Goal: Information Seeking & Learning: Learn about a topic

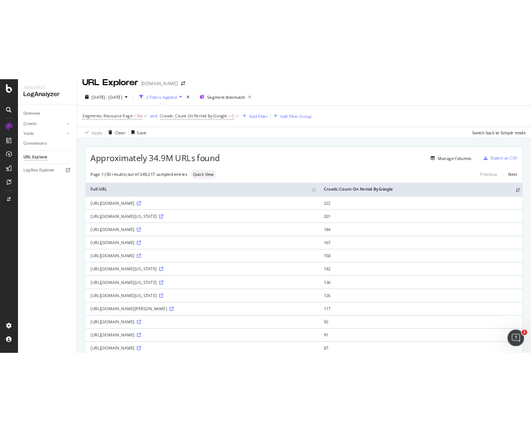
scroll to position [9, 0]
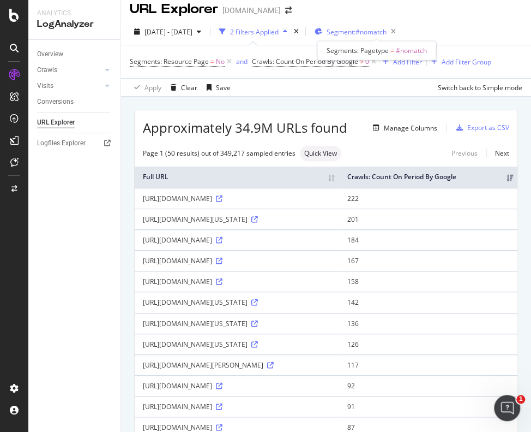
click at [387, 30] on span "Segment: #nomatch" at bounding box center [357, 31] width 60 height 9
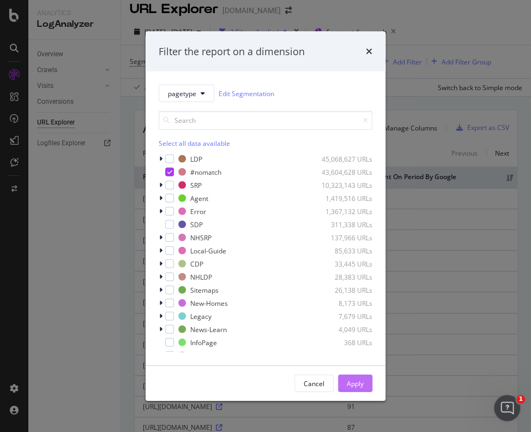
click at [362, 377] on div "Apply" at bounding box center [355, 383] width 17 height 16
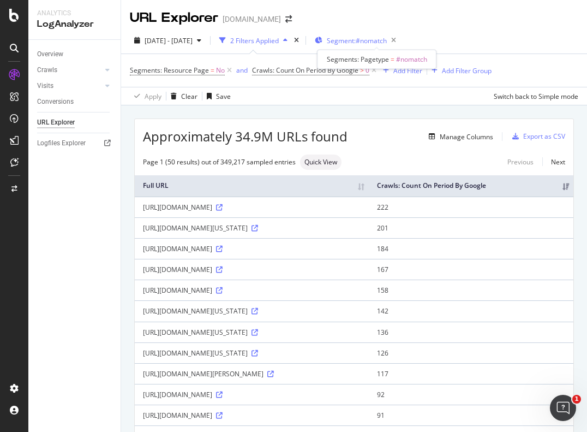
click at [371, 39] on span "Segment: #nomatch" at bounding box center [357, 40] width 60 height 9
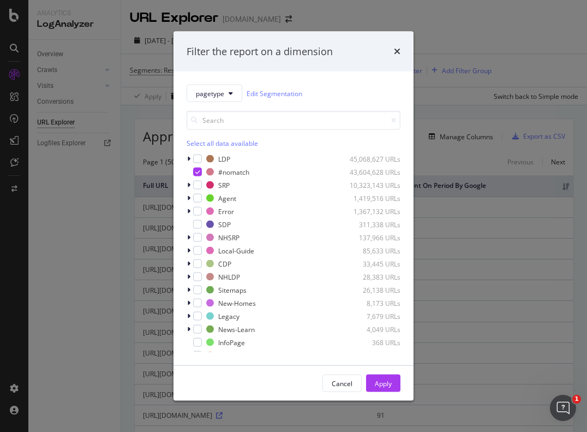
click at [458, 34] on div "Filter the report on a dimension pagetype Edit Segmentation Select all data ava…" at bounding box center [293, 216] width 587 height 432
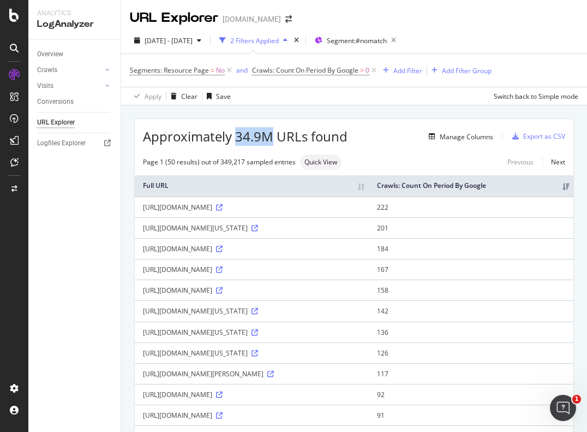
drag, startPoint x: 238, startPoint y: 134, endPoint x: 268, endPoint y: 136, distance: 29.5
click at [268, 136] on span "Approximately 34.9M URLs found" at bounding box center [245, 136] width 205 height 19
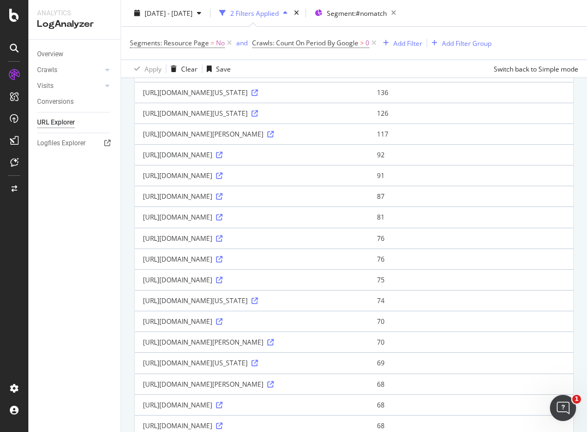
scroll to position [251, 0]
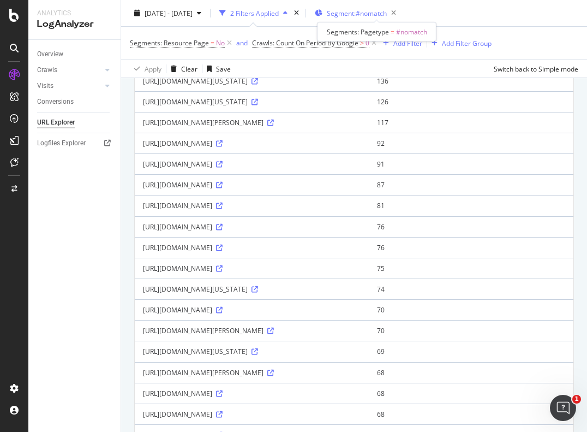
click at [367, 13] on span "Segment: #nomatch" at bounding box center [357, 12] width 60 height 9
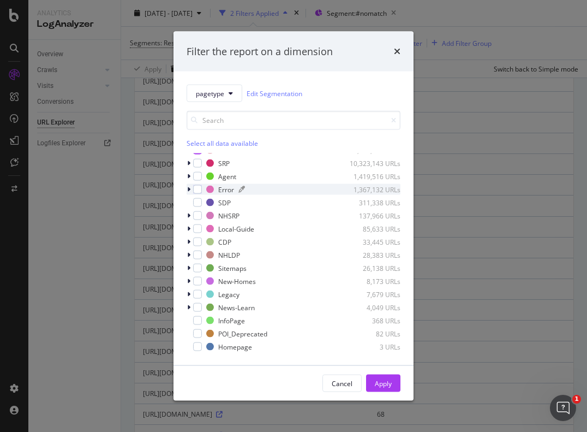
scroll to position [0, 0]
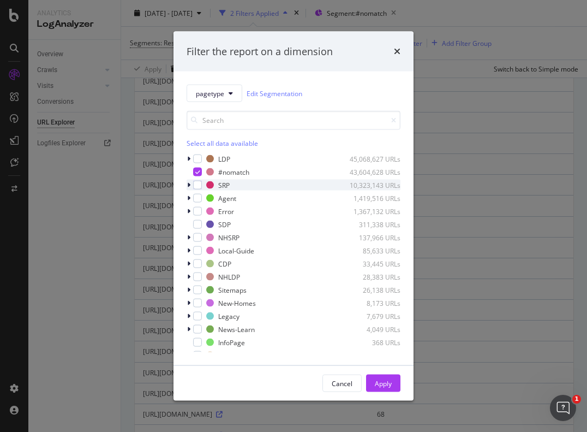
click at [190, 183] on icon "modal" at bounding box center [188, 185] width 3 height 7
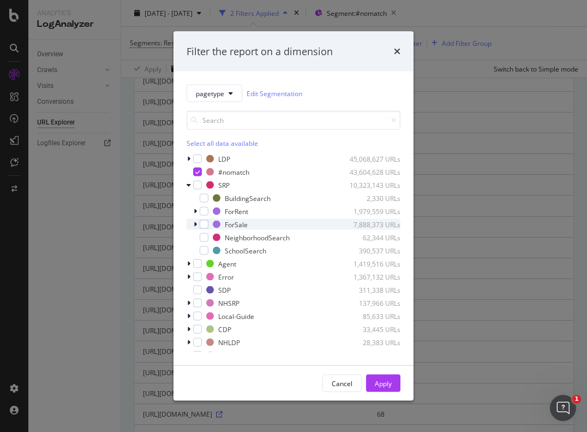
click at [196, 224] on icon "modal" at bounding box center [195, 224] width 3 height 7
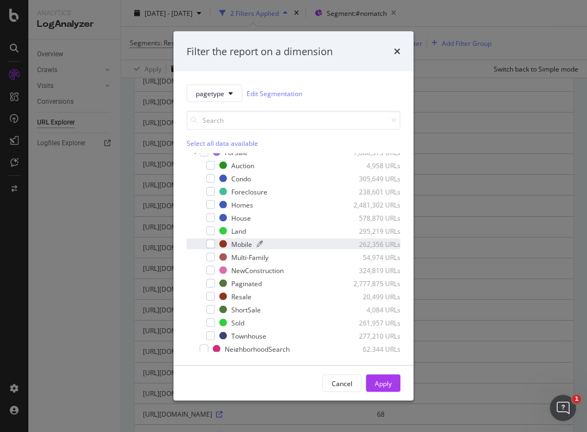
scroll to position [74, 0]
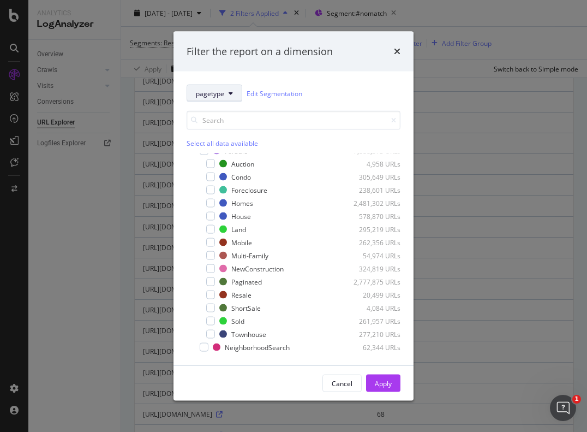
click at [216, 95] on span "pagetype" at bounding box center [210, 92] width 28 height 9
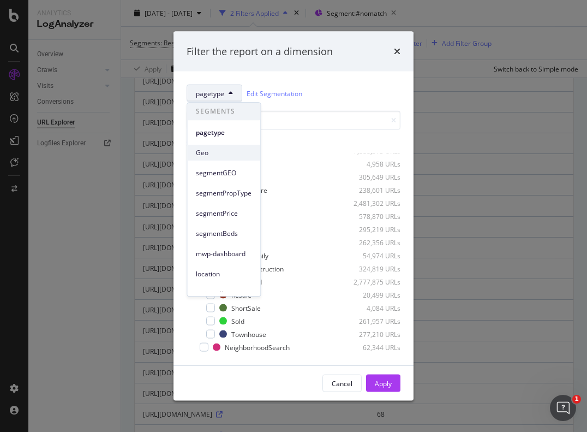
click at [207, 153] on span "Geo" at bounding box center [224, 153] width 56 height 10
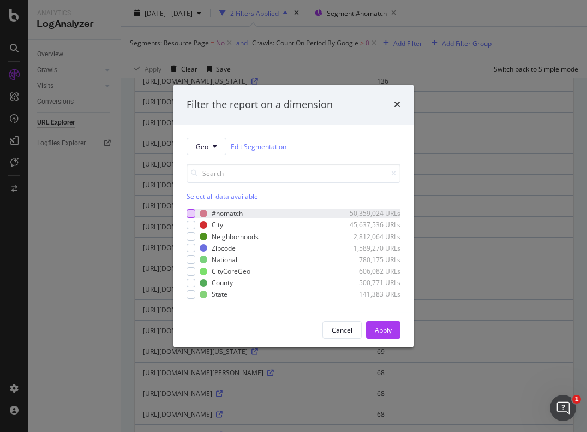
click at [190, 212] on div "modal" at bounding box center [191, 213] width 9 height 9
click at [380, 334] on div "Apply" at bounding box center [383, 329] width 17 height 16
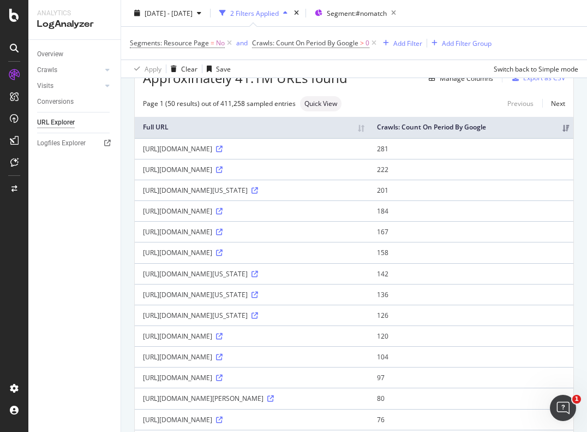
scroll to position [62, 0]
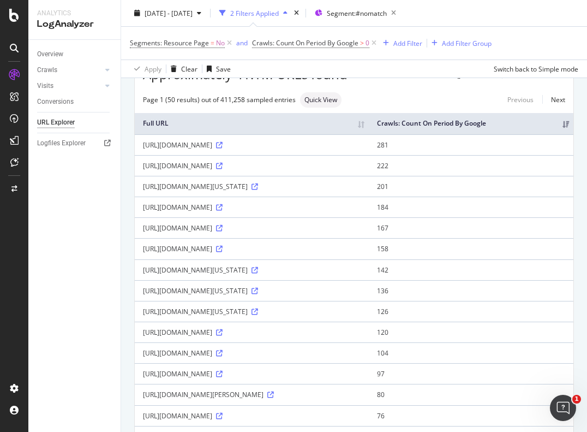
drag, startPoint x: 300, startPoint y: 174, endPoint x: 220, endPoint y: 178, distance: 79.8
click at [220, 176] on td "[URL][DOMAIN_NAME]" at bounding box center [252, 165] width 234 height 21
drag, startPoint x: 140, startPoint y: 172, endPoint x: 299, endPoint y: 169, distance: 158.8
click at [299, 169] on td "[URL][DOMAIN_NAME]" at bounding box center [252, 165] width 234 height 21
copy div "[URL][DOMAIN_NAME]"
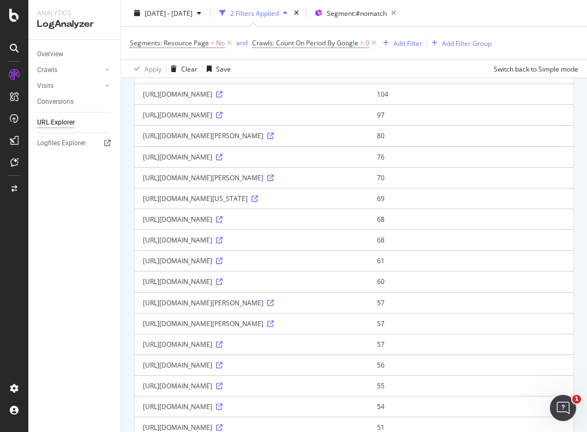
scroll to position [323, 0]
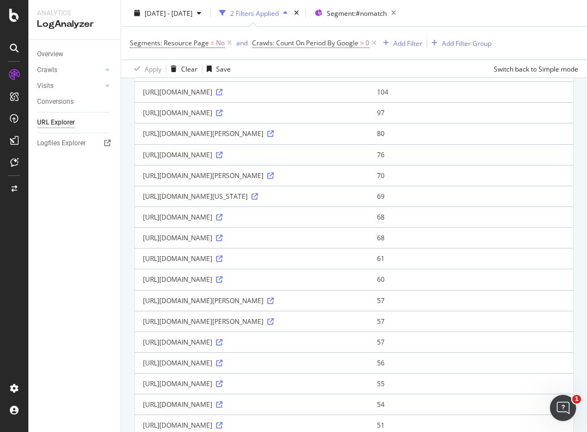
drag, startPoint x: 254, startPoint y: 274, endPoint x: 141, endPoint y: 279, distance: 113.6
click at [141, 268] on td "[URL][DOMAIN_NAME]" at bounding box center [252, 258] width 234 height 21
click at [126, 277] on div "Approximately 41.1M URLs found Manage Columns Export as CSV Page 1 (50 results)…" at bounding box center [354, 374] width 466 height 1185
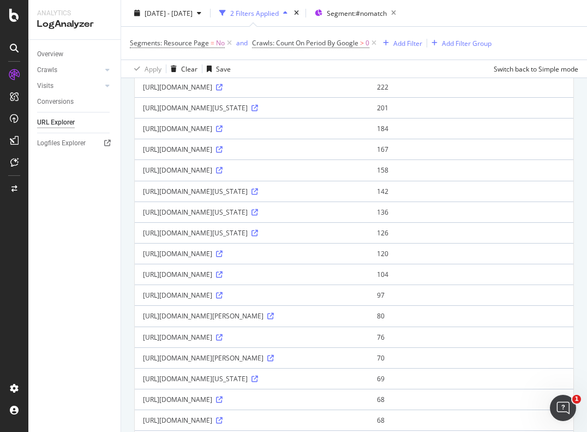
scroll to position [128, 0]
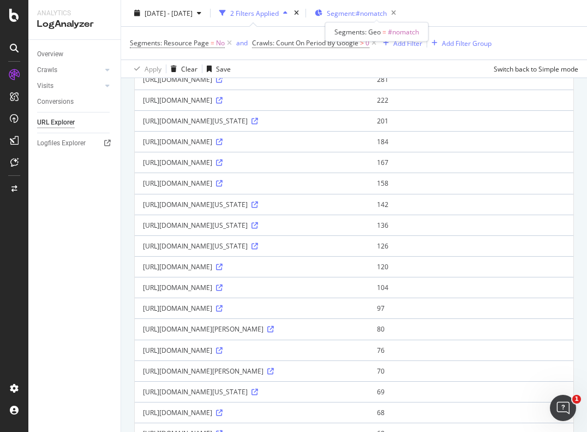
click at [375, 14] on span "Segment: #nomatch" at bounding box center [357, 12] width 60 height 9
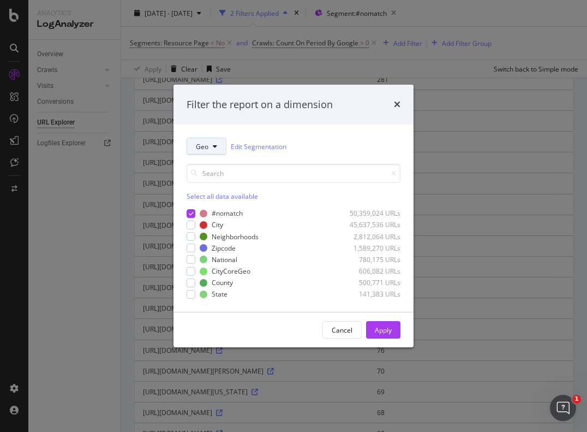
click at [213, 148] on icon "modal" at bounding box center [215, 146] width 4 height 7
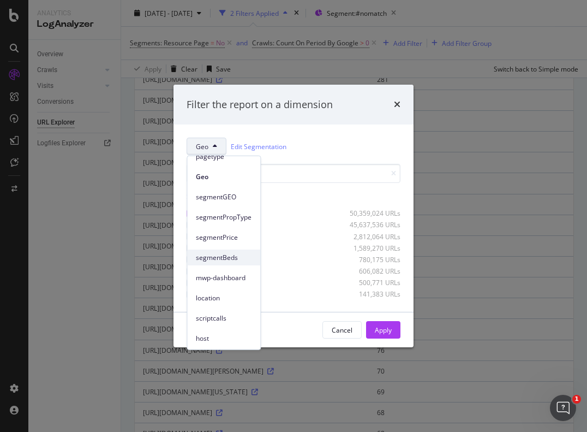
scroll to position [0, 0]
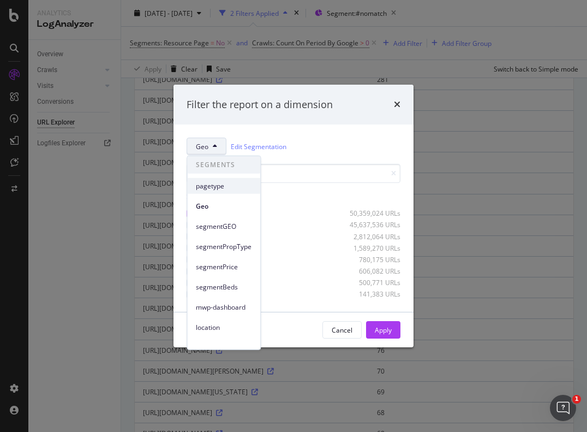
click at [210, 191] on div "pagetype" at bounding box center [223, 186] width 73 height 16
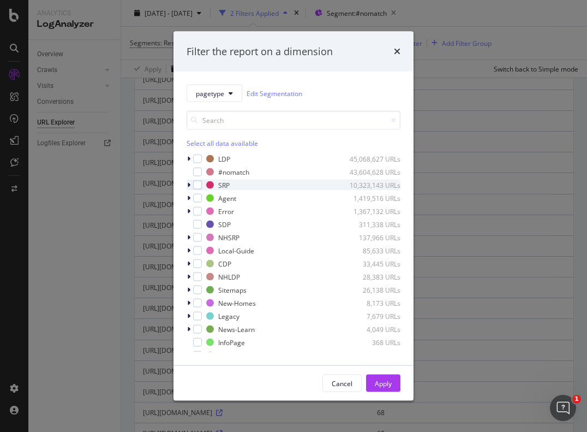
click at [189, 183] on icon "modal" at bounding box center [188, 185] width 3 height 7
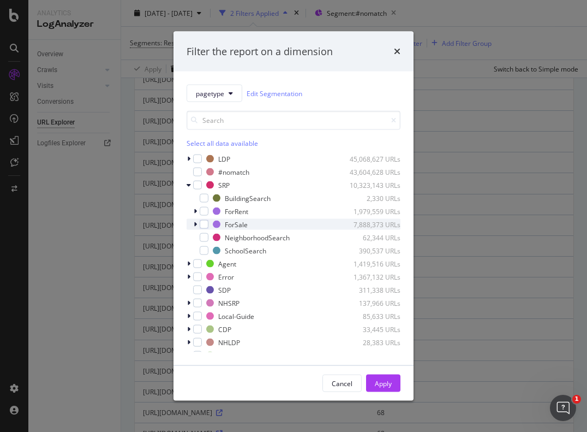
click at [195, 224] on icon "modal" at bounding box center [195, 224] width 3 height 7
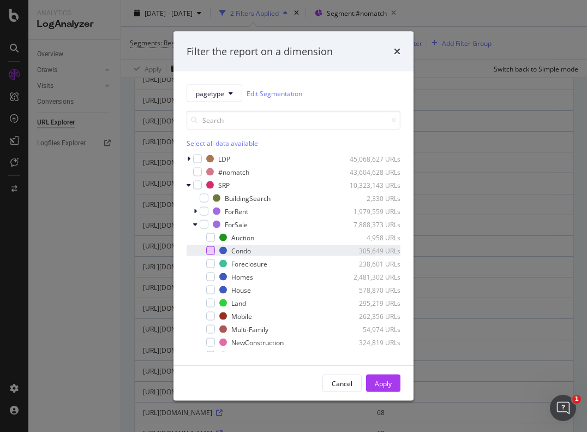
click at [213, 249] on div "modal" at bounding box center [210, 250] width 9 height 9
click at [385, 376] on div "Apply" at bounding box center [383, 383] width 17 height 16
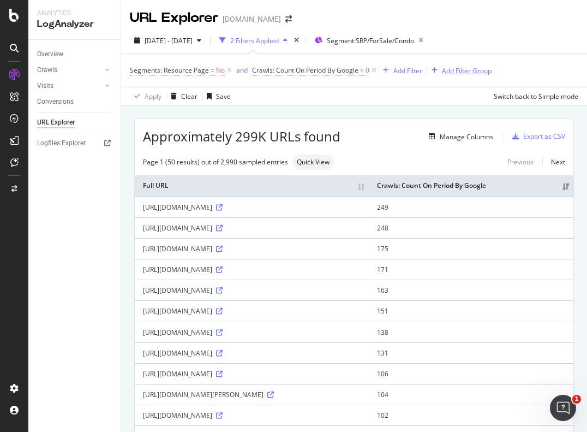
click at [442, 70] on div "Add Filter Group" at bounding box center [467, 70] width 50 height 9
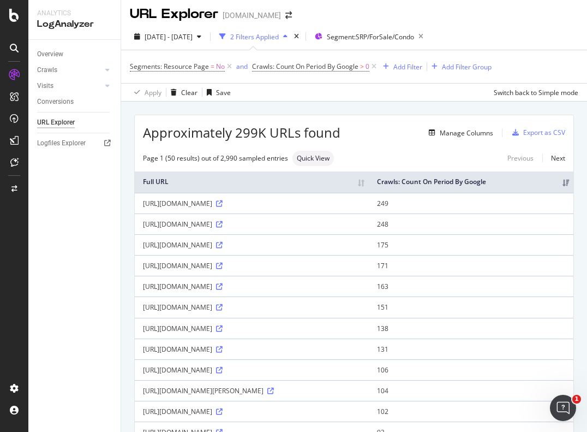
scroll to position [4, 0]
click at [452, 65] on div "Add Filter Group" at bounding box center [467, 66] width 50 height 9
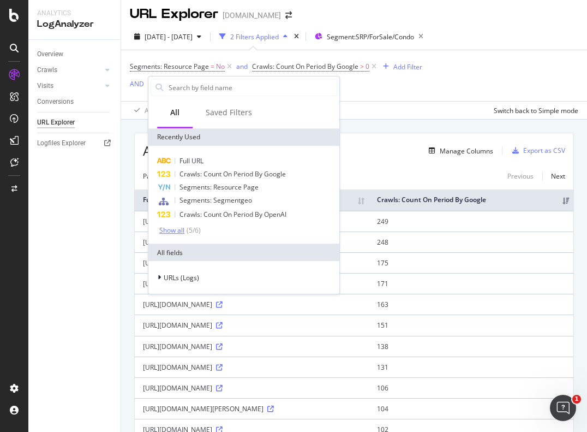
click at [182, 230] on div "Show all" at bounding box center [171, 230] width 25 height 8
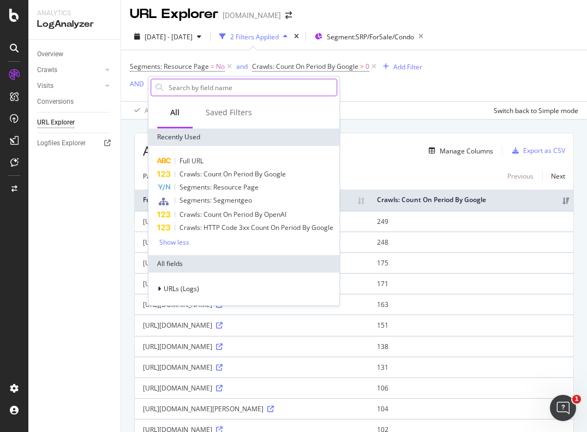
click at [224, 88] on input "text" at bounding box center [251, 87] width 169 height 16
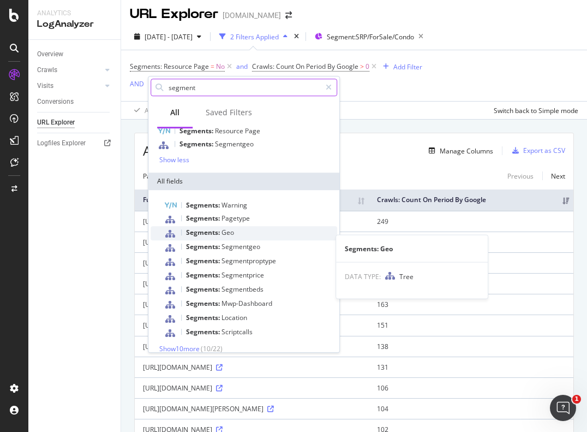
scroll to position [17, 0]
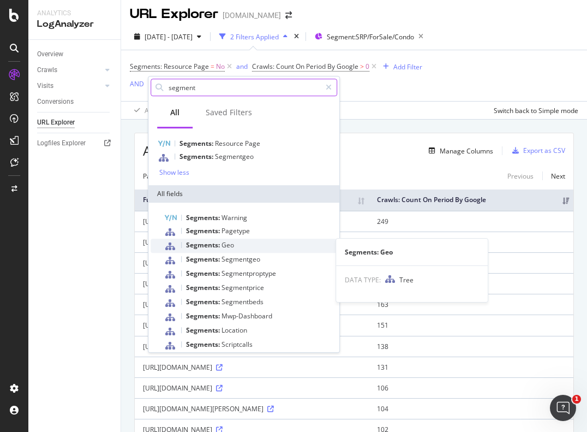
type input "segment"
click at [217, 244] on span "Segments:" at bounding box center [203, 244] width 35 height 9
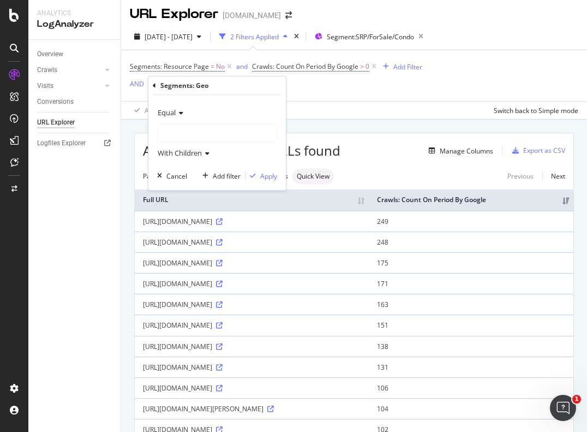
click at [177, 112] on icon at bounding box center [180, 113] width 8 height 7
click at [179, 106] on div "Equal" at bounding box center [217, 112] width 120 height 17
click at [181, 129] on div at bounding box center [217, 132] width 119 height 17
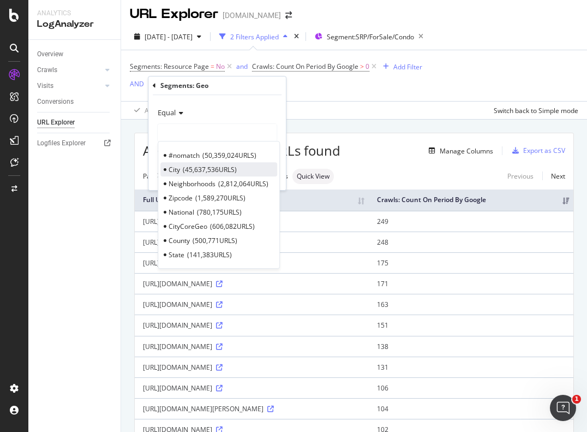
click at [198, 167] on span "45,637,536 URLS" at bounding box center [210, 169] width 54 height 9
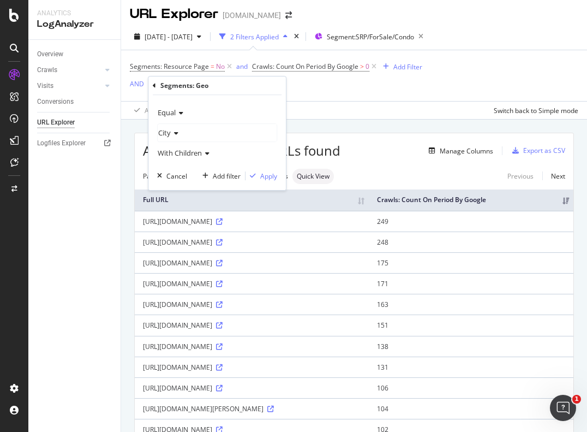
click at [196, 152] on span "With Children" at bounding box center [180, 153] width 44 height 10
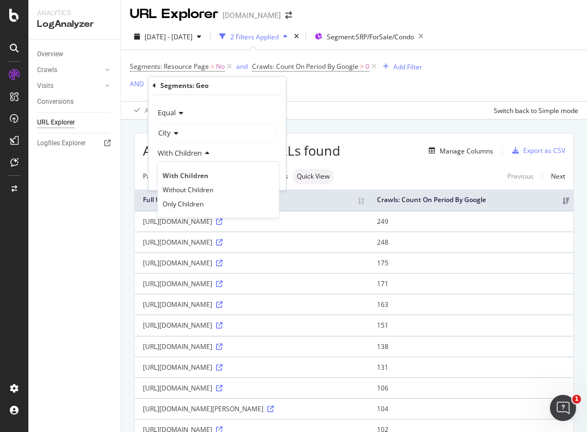
click at [196, 152] on span "With Children" at bounding box center [180, 153] width 44 height 10
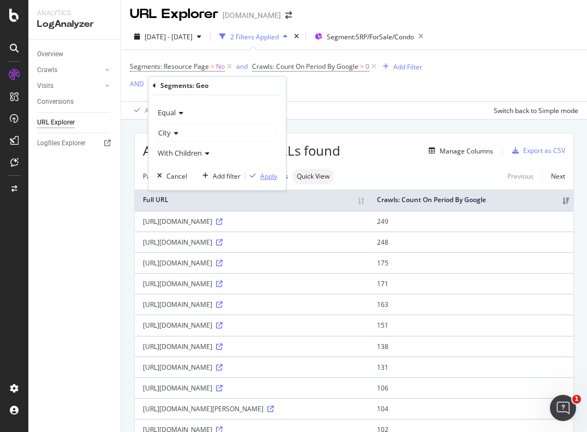
click at [263, 172] on div "Apply" at bounding box center [268, 175] width 17 height 9
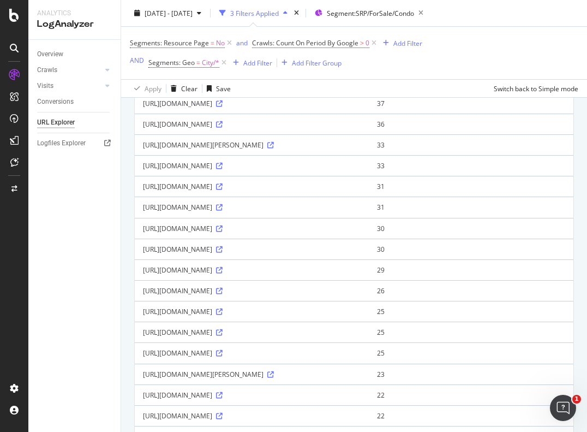
scroll to position [705, 0]
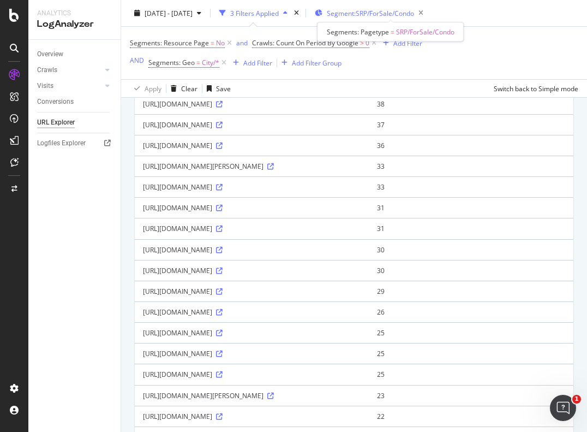
click at [393, 15] on span "Segment: SRP/ForSale/Condo" at bounding box center [370, 12] width 87 height 9
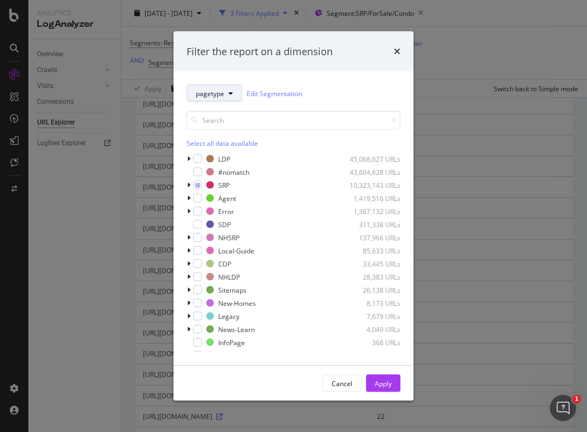
click at [222, 89] on span "pagetype" at bounding box center [210, 92] width 28 height 9
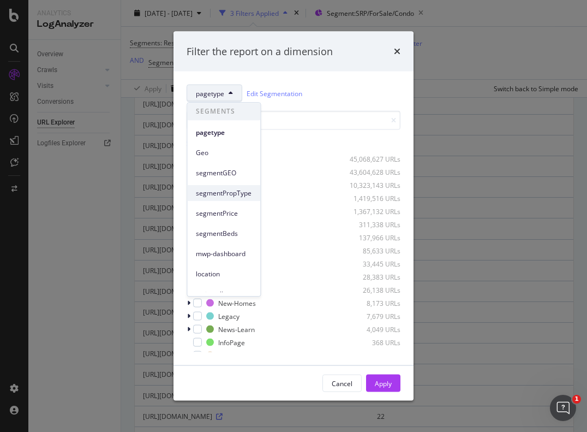
click at [220, 195] on span "segmentPropType" at bounding box center [224, 193] width 56 height 10
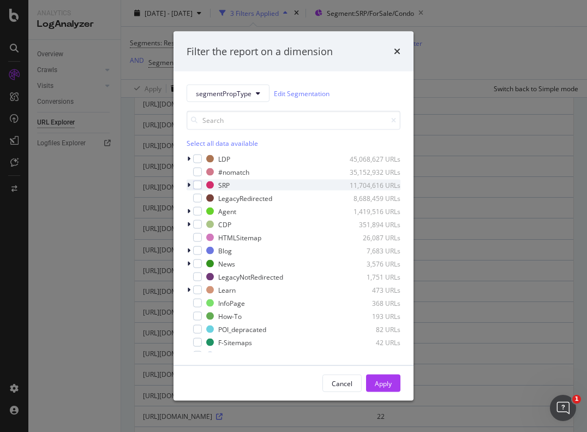
click at [190, 182] on div "modal" at bounding box center [190, 184] width 7 height 11
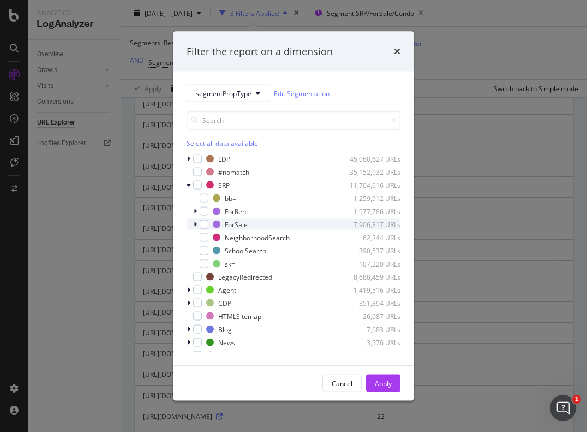
click at [195, 222] on icon "modal" at bounding box center [195, 224] width 3 height 7
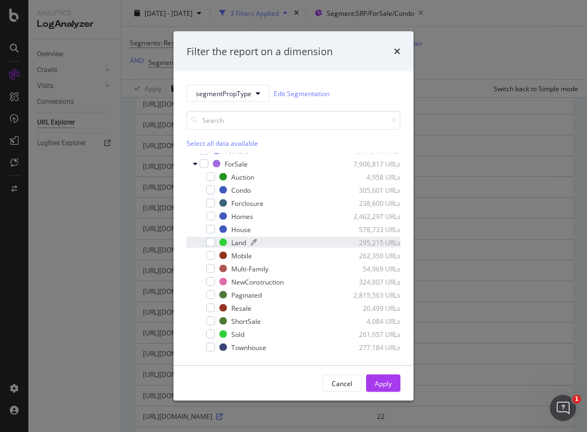
scroll to position [60, 0]
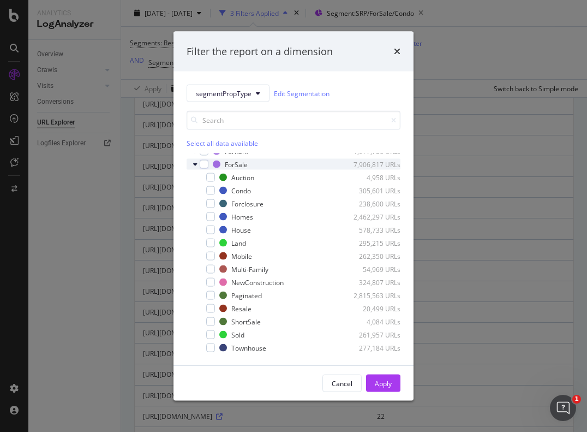
click at [194, 164] on icon "modal" at bounding box center [195, 164] width 4 height 7
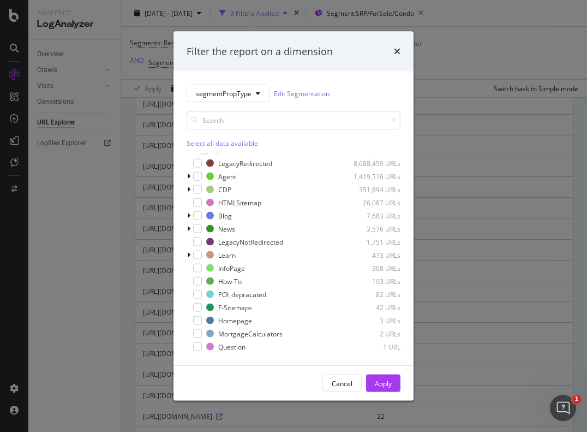
scroll to position [0, 0]
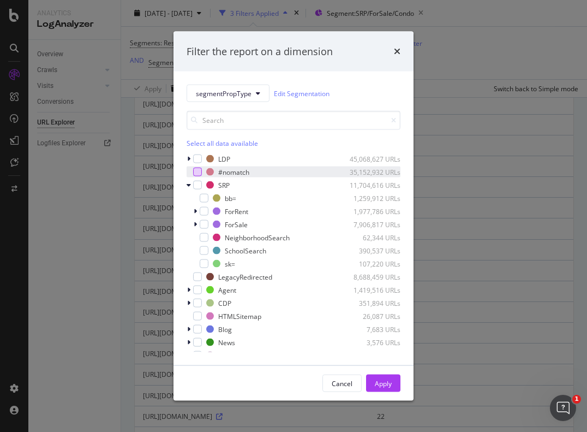
click at [196, 173] on div "modal" at bounding box center [197, 171] width 9 height 9
click at [382, 383] on div "Apply" at bounding box center [383, 382] width 17 height 9
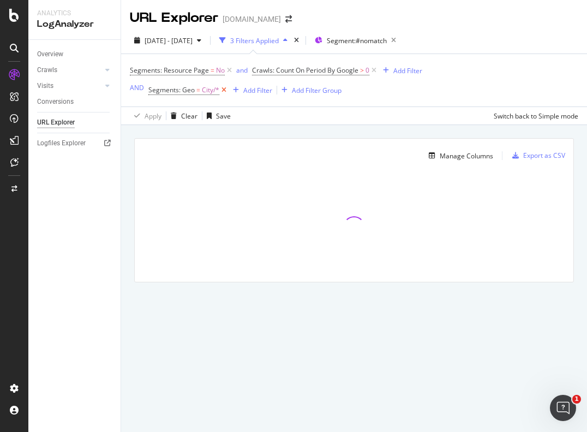
click at [223, 92] on icon at bounding box center [223, 90] width 9 height 11
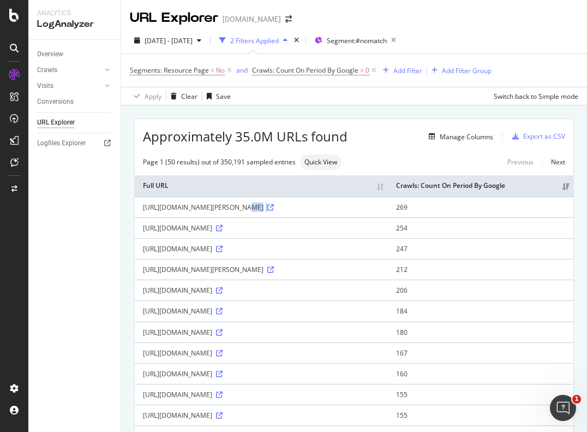
drag, startPoint x: 221, startPoint y: 215, endPoint x: 290, endPoint y: 218, distance: 68.8
click at [290, 212] on div "[URL][DOMAIN_NAME][PERSON_NAME]" at bounding box center [261, 206] width 237 height 9
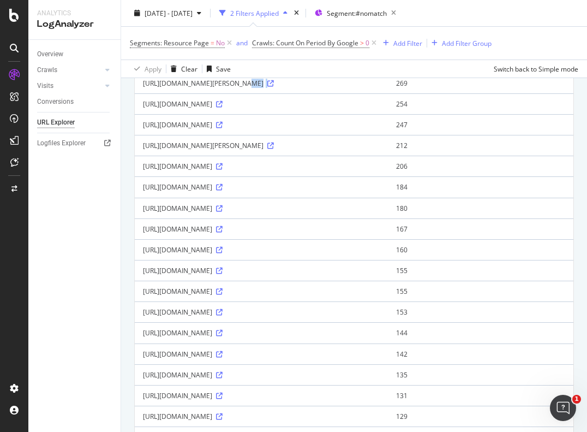
scroll to position [137, 0]
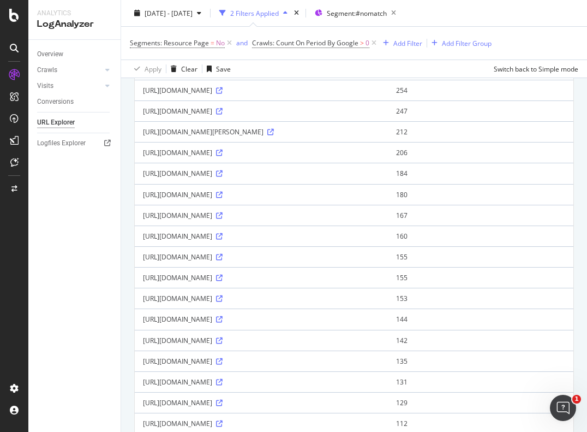
drag, startPoint x: 225, startPoint y: 238, endPoint x: 316, endPoint y: 246, distance: 91.5
click at [316, 241] on div "[URL][DOMAIN_NAME]" at bounding box center [261, 235] width 237 height 9
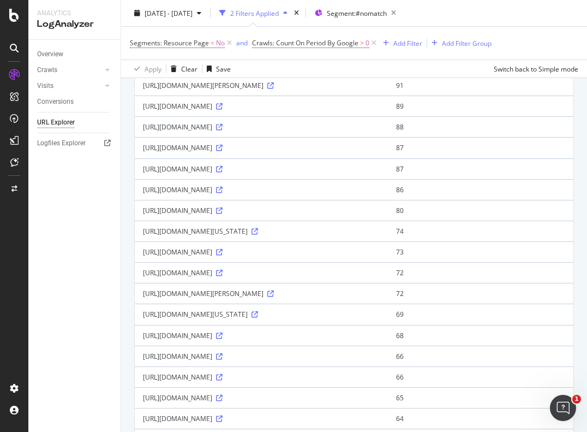
scroll to position [602, 0]
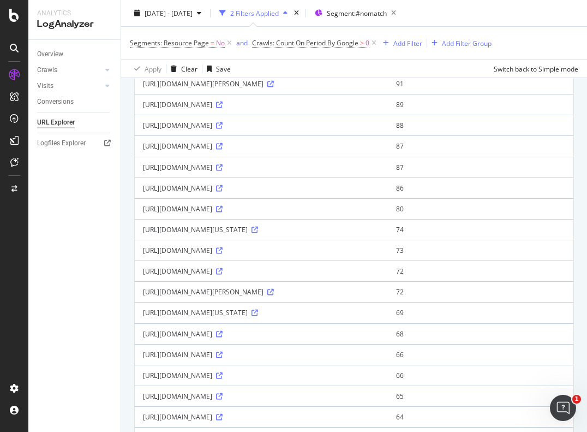
drag, startPoint x: 230, startPoint y: 168, endPoint x: 248, endPoint y: 171, distance: 18.2
click at [248, 151] on div "[URL][DOMAIN_NAME]" at bounding box center [261, 145] width 237 height 9
drag, startPoint x: 240, startPoint y: 190, endPoint x: 309, endPoint y: 195, distance: 70.0
click at [309, 172] on div "[URL][DOMAIN_NAME]" at bounding box center [261, 167] width 237 height 9
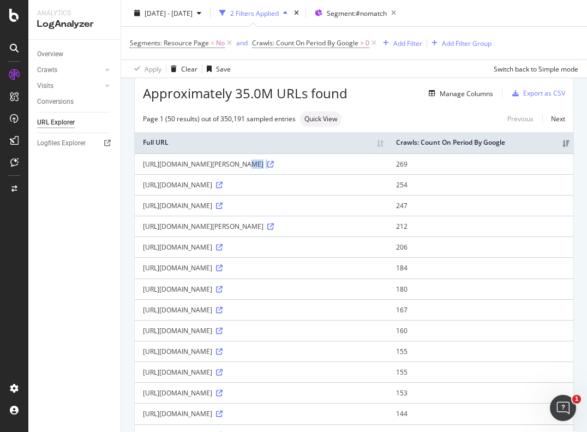
scroll to position [0, 0]
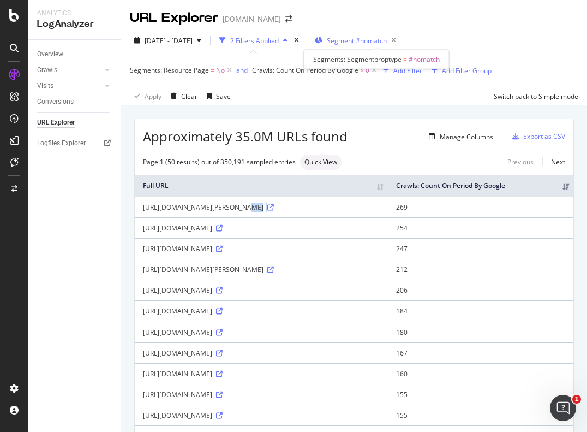
click at [359, 44] on span "Segment: #nomatch" at bounding box center [357, 40] width 60 height 9
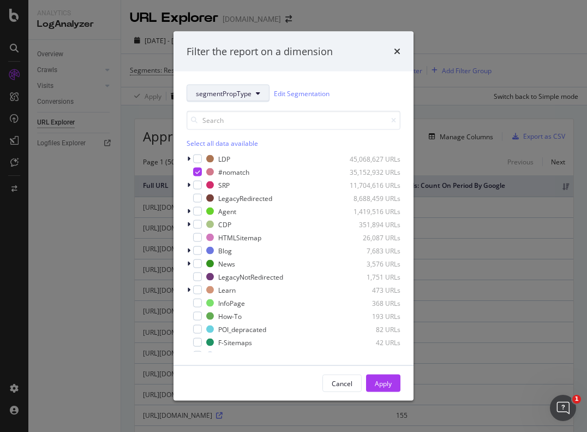
click at [222, 96] on span "segmentPropType" at bounding box center [224, 92] width 56 height 9
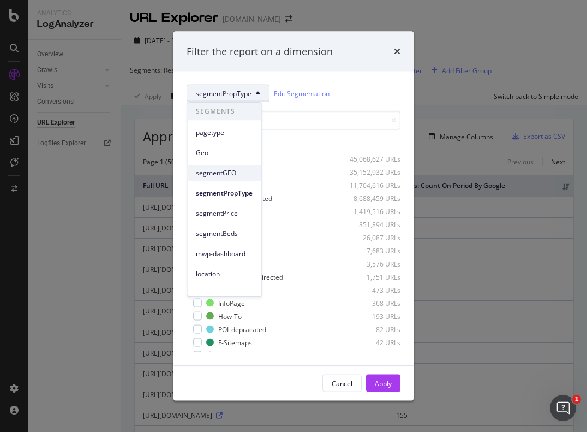
click at [218, 172] on span "segmentGEO" at bounding box center [224, 173] width 57 height 10
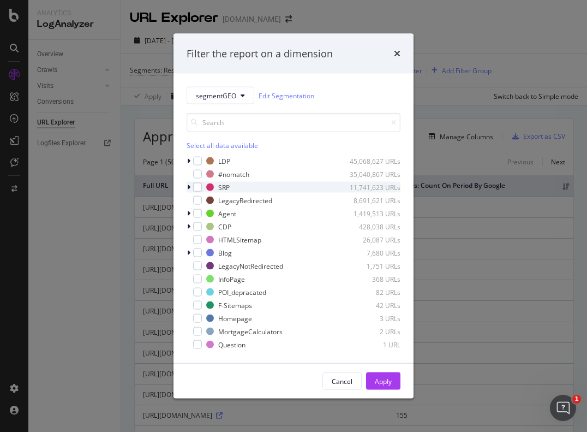
click at [189, 188] on icon "modal" at bounding box center [188, 187] width 3 height 7
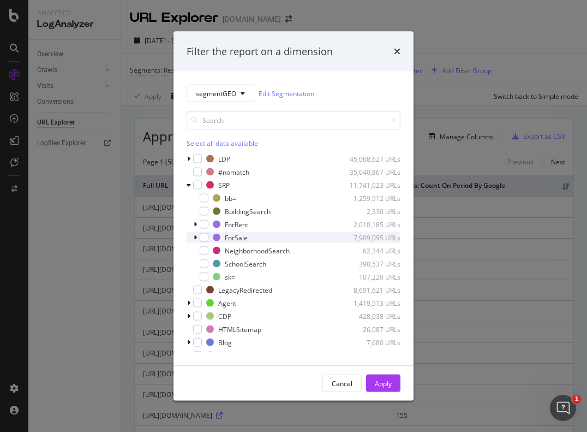
click at [192, 236] on div "ForSale 7,909,095 URLs" at bounding box center [294, 237] width 214 height 11
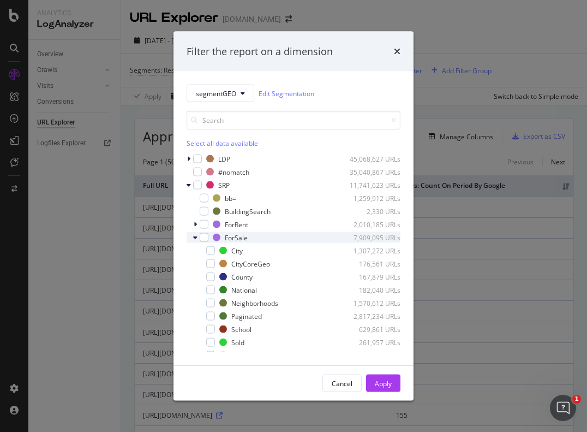
click at [192, 236] on div "ForSale 7,909,095 URLs" at bounding box center [294, 237] width 214 height 11
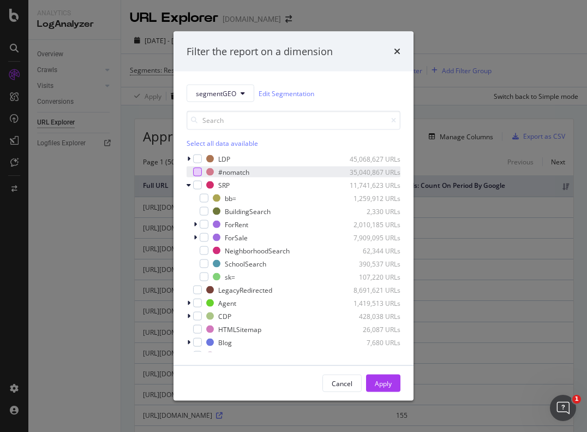
click at [197, 173] on div "modal" at bounding box center [197, 171] width 9 height 9
click at [376, 387] on div "Apply" at bounding box center [383, 382] width 17 height 9
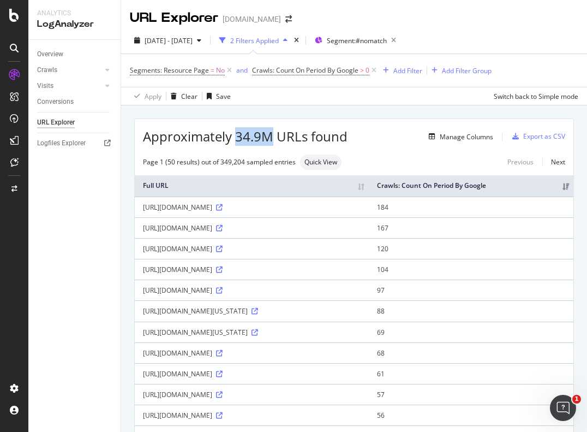
drag, startPoint x: 236, startPoint y: 134, endPoint x: 273, endPoint y: 137, distance: 37.2
click at [273, 137] on span "Approximately 34.9M URLs found" at bounding box center [245, 136] width 205 height 19
click at [234, 131] on span "Approximately 34.9M URLs found" at bounding box center [245, 136] width 205 height 19
drag, startPoint x: 141, startPoint y: 136, endPoint x: 270, endPoint y: 145, distance: 129.1
click at [270, 145] on div "Approximately 34.9M URLs found Manage Columns Export as CSV" at bounding box center [354, 132] width 439 height 27
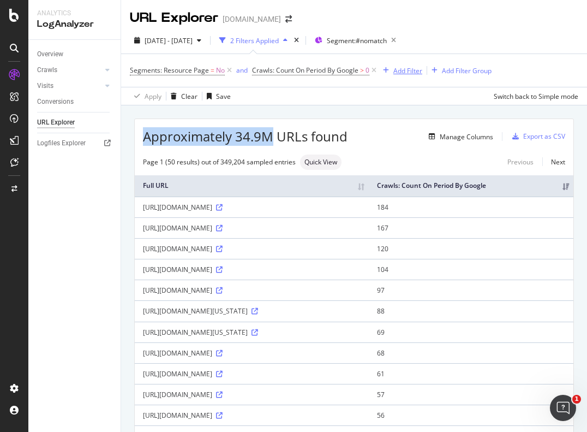
click at [400, 75] on div "Add Filter" at bounding box center [401, 70] width 44 height 12
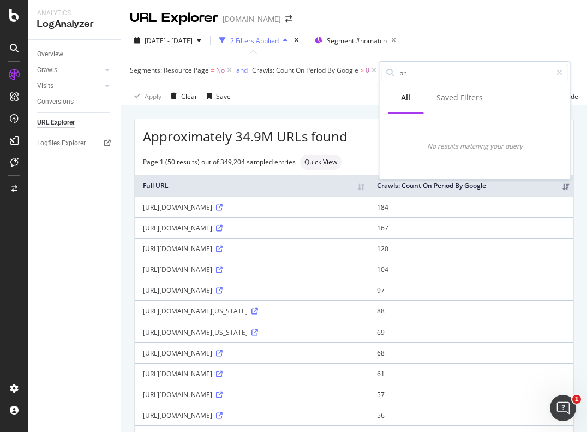
type input "b"
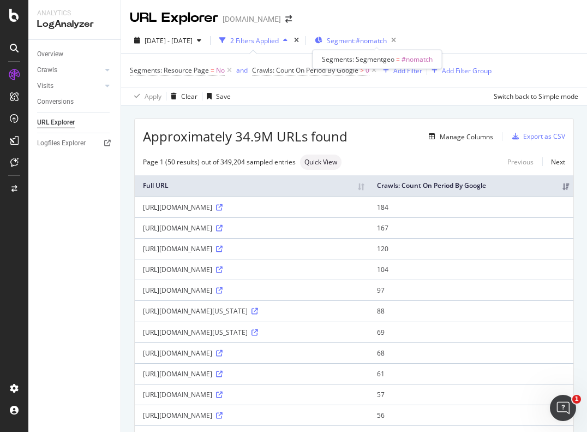
click at [378, 37] on span "Segment: #nomatch" at bounding box center [357, 40] width 60 height 9
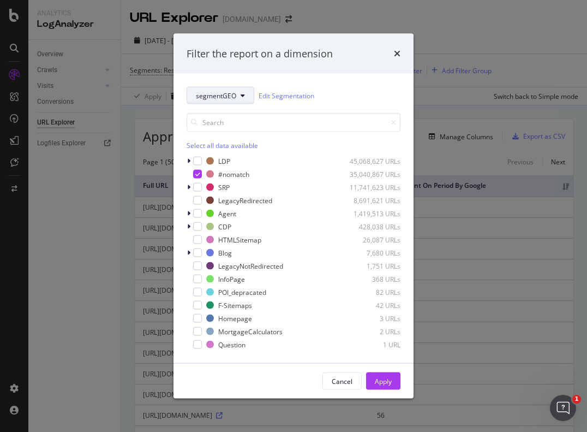
click at [229, 90] on button "segmentGEO" at bounding box center [221, 95] width 68 height 17
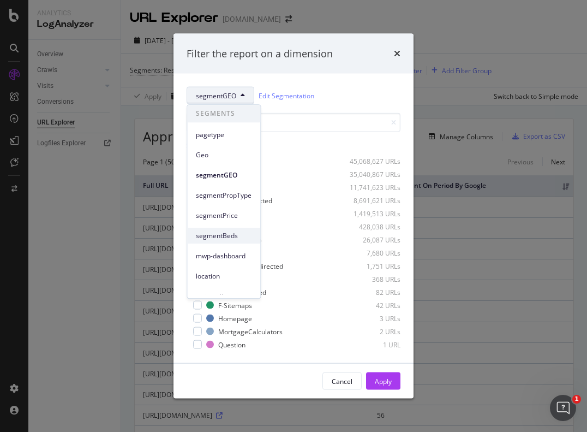
scroll to position [31, 0]
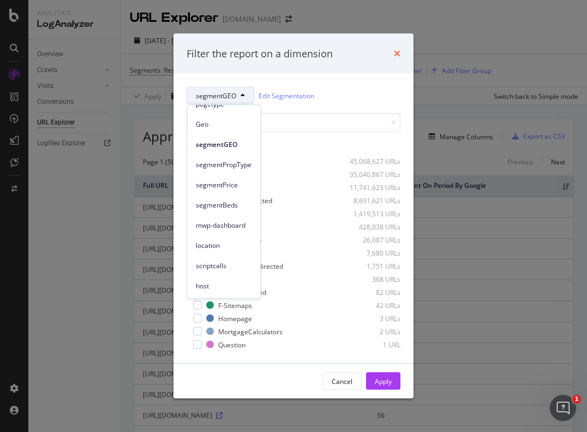
click at [396, 54] on icon "times" at bounding box center [397, 53] width 7 height 9
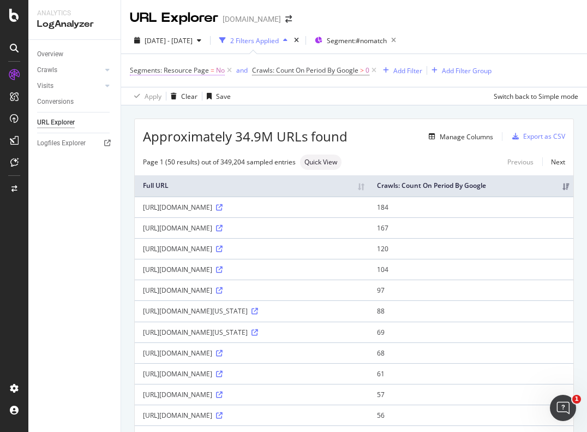
click at [177, 71] on span "Segments: Resource Page" at bounding box center [169, 69] width 79 height 9
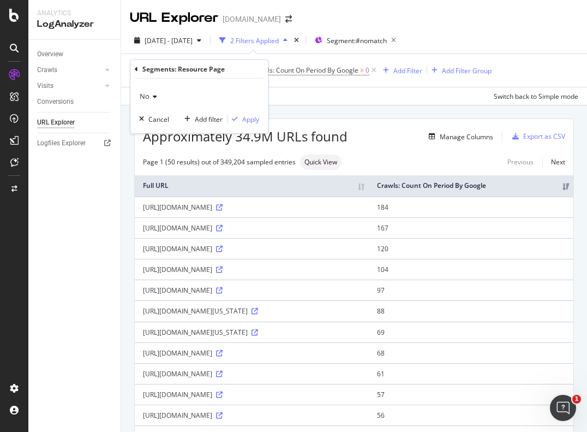
click at [157, 94] on div "No" at bounding box center [199, 95] width 120 height 17
click at [153, 101] on div "No" at bounding box center [199, 95] width 120 height 17
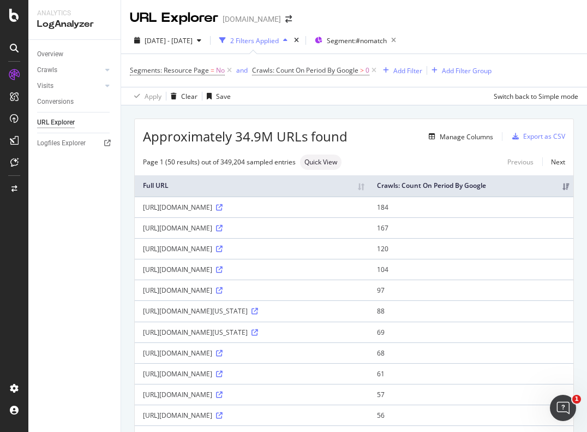
click at [280, 86] on div "Segments: Resource Page = No and Crawls: Count On Period By Google > 0 Add Filt…" at bounding box center [354, 70] width 448 height 33
click at [402, 68] on div "Add Filter" at bounding box center [407, 70] width 29 height 9
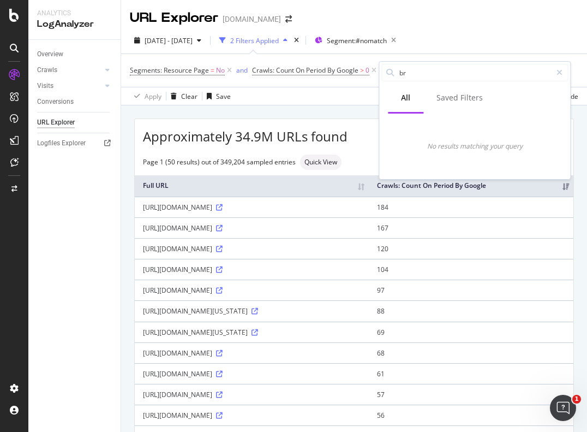
type input "b"
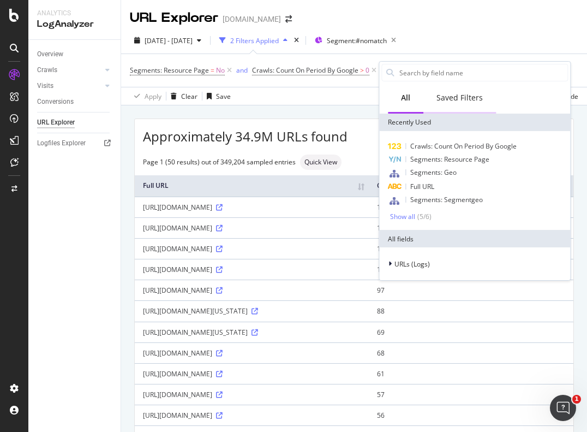
click at [445, 98] on div "Saved Filters" at bounding box center [459, 97] width 46 height 11
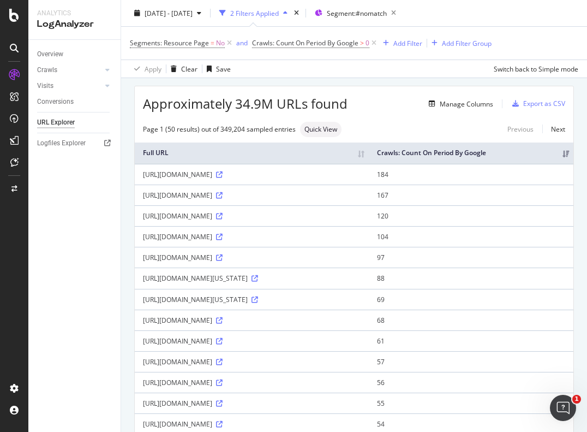
scroll to position [4, 0]
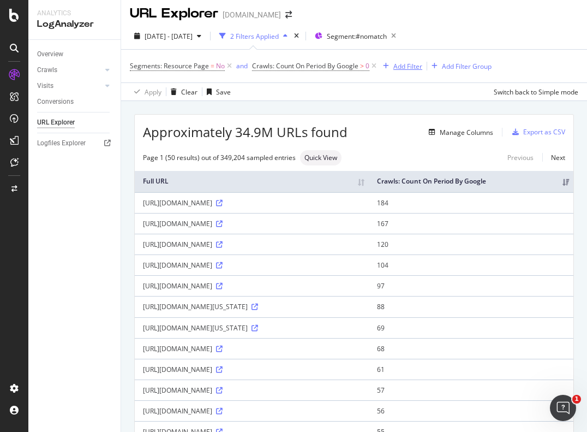
click at [406, 65] on div "Add Filter" at bounding box center [407, 66] width 29 height 9
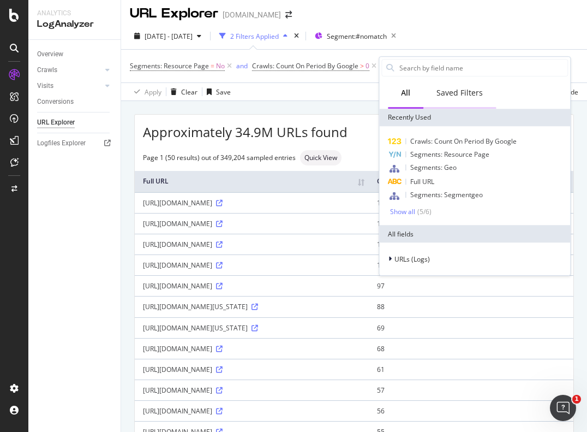
click at [450, 89] on div "Saved Filters" at bounding box center [459, 92] width 46 height 11
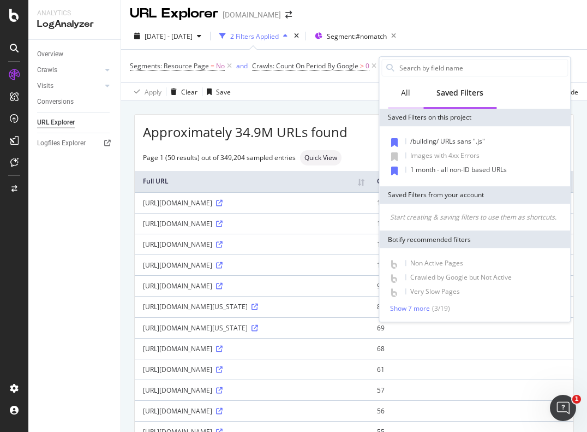
click at [405, 96] on div "All" at bounding box center [405, 92] width 9 height 11
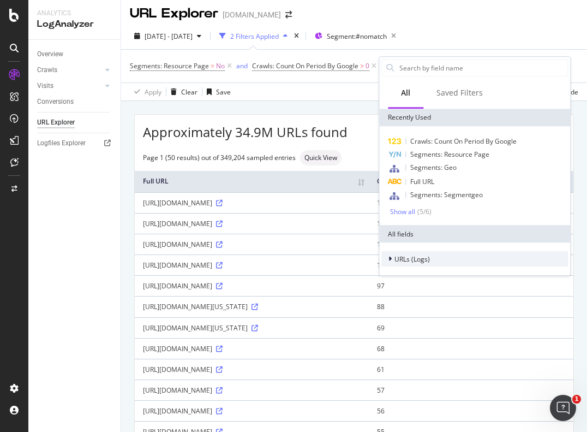
click at [390, 258] on icon at bounding box center [389, 258] width 3 height 7
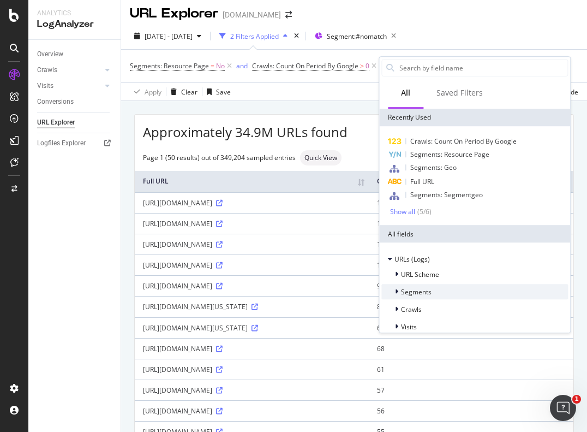
click at [393, 292] on div "Segments" at bounding box center [406, 291] width 50 height 11
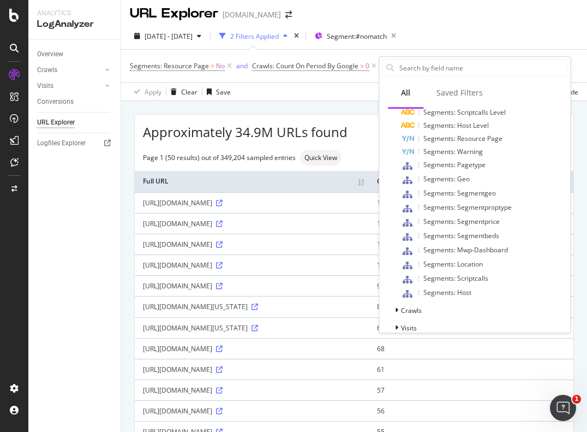
scroll to position [308, 0]
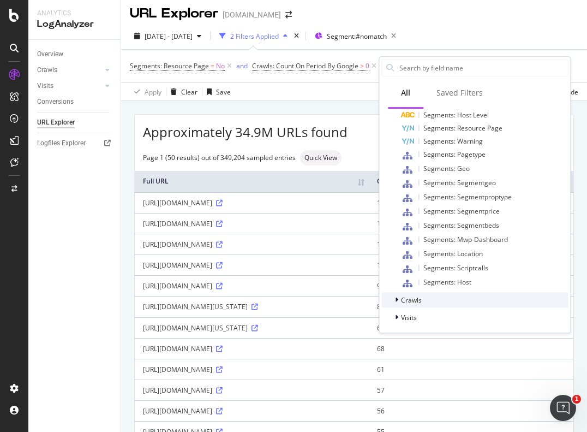
click at [395, 302] on icon at bounding box center [396, 299] width 3 height 7
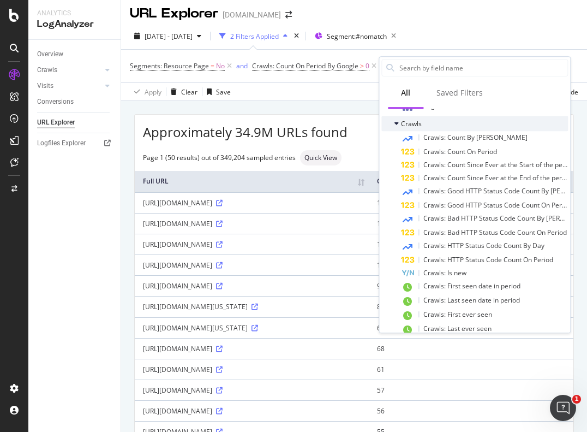
scroll to position [513, 0]
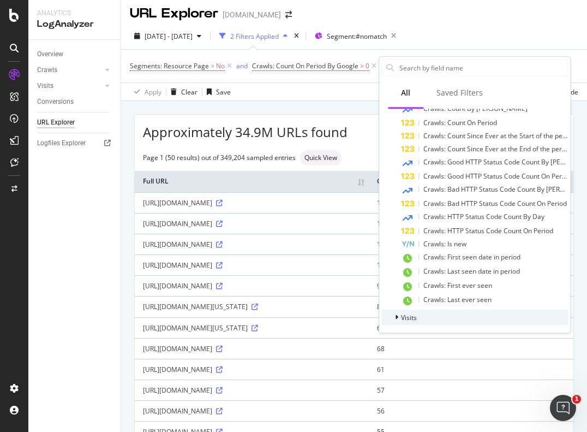
click at [398, 317] on div at bounding box center [397, 317] width 7 height 11
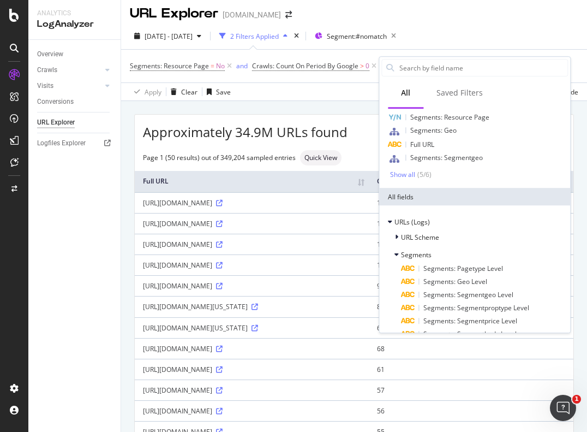
scroll to position [0, 0]
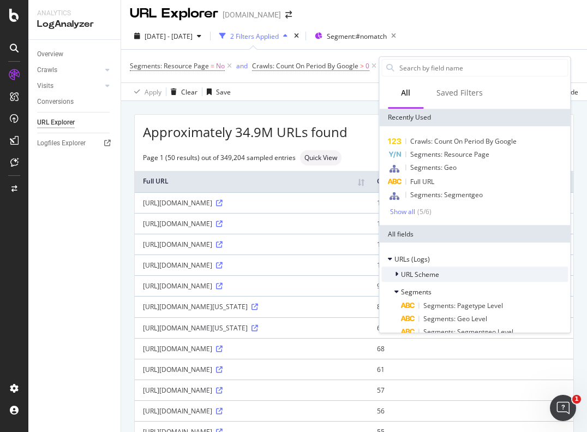
click at [395, 272] on icon at bounding box center [396, 274] width 3 height 7
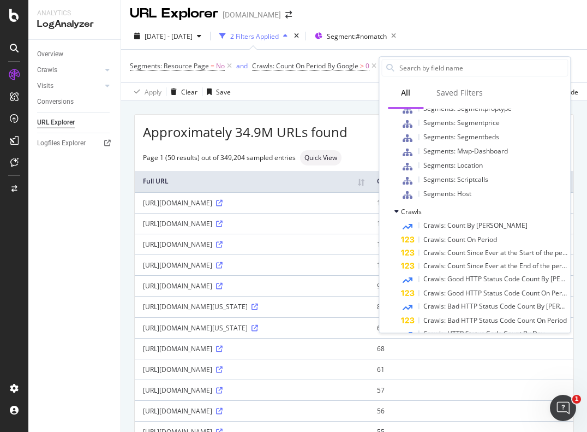
scroll to position [476, 0]
click at [339, 71] on span "Crawls: Count On Period By Google > 0" at bounding box center [315, 65] width 127 height 15
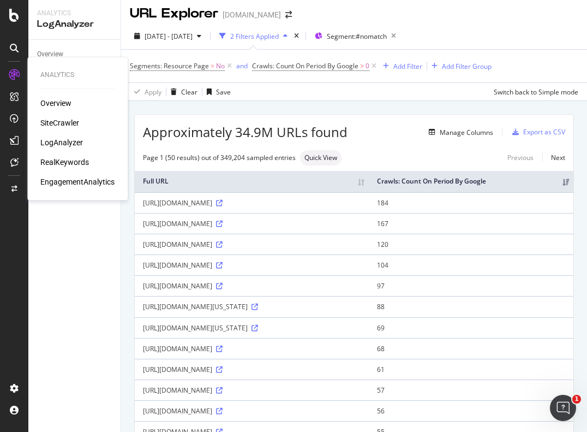
click at [57, 146] on div "LogAnalyzer" at bounding box center [61, 142] width 43 height 11
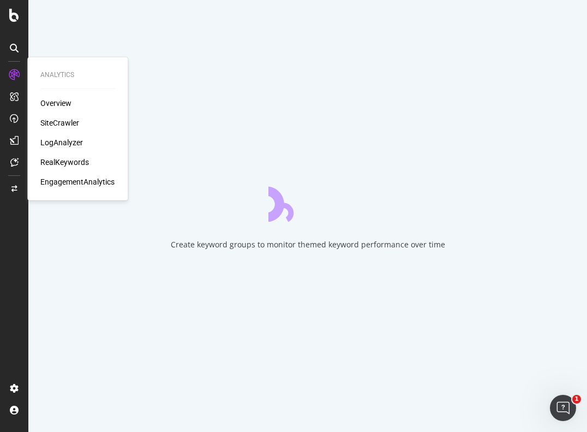
click at [61, 120] on div "SiteCrawler" at bounding box center [59, 122] width 39 height 11
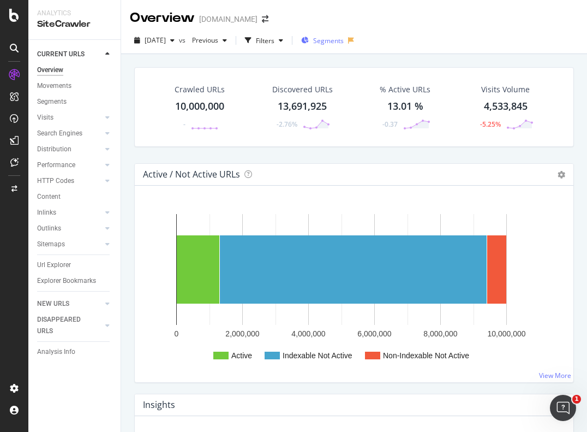
click at [344, 43] on span "Segments" at bounding box center [328, 40] width 31 height 9
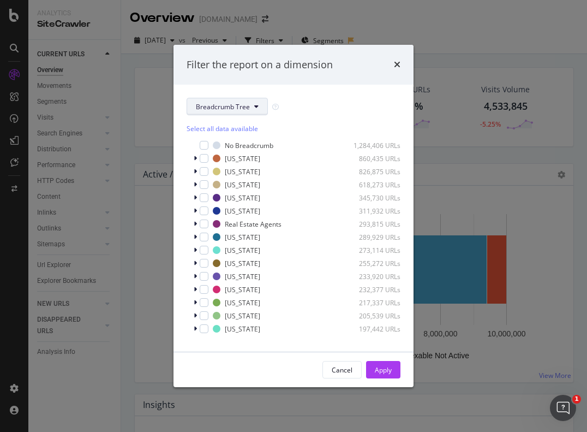
click at [224, 103] on span "Breadcrumb Tree" at bounding box center [223, 106] width 54 height 9
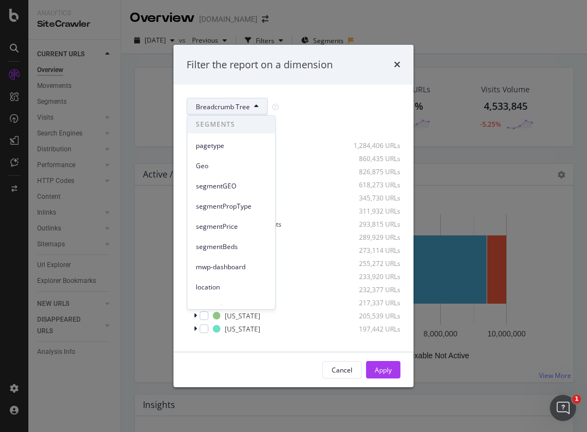
click at [224, 103] on span "Breadcrumb Tree" at bounding box center [223, 106] width 54 height 9
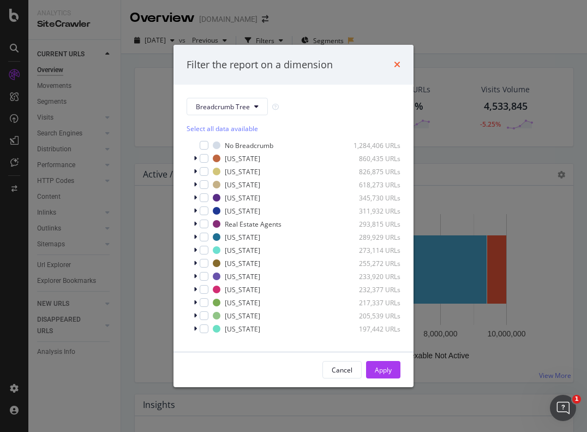
click at [397, 67] on icon "times" at bounding box center [397, 64] width 7 height 9
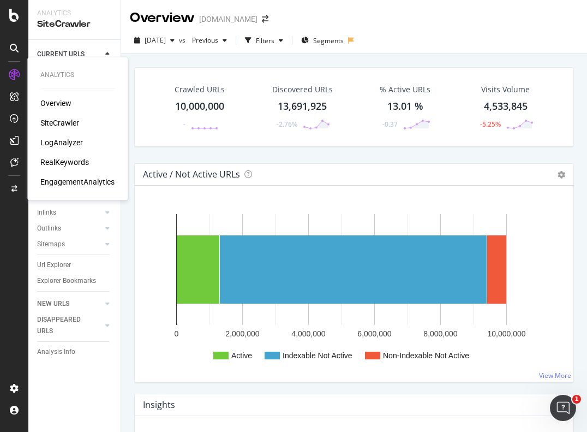
click at [56, 142] on div "LogAnalyzer" at bounding box center [61, 142] width 43 height 11
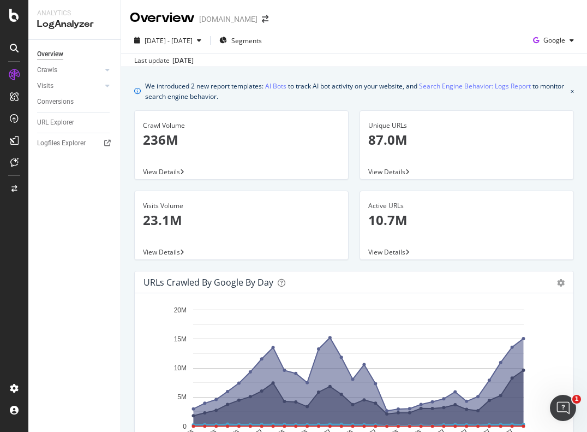
click at [175, 174] on span "View Details" at bounding box center [161, 171] width 37 height 9
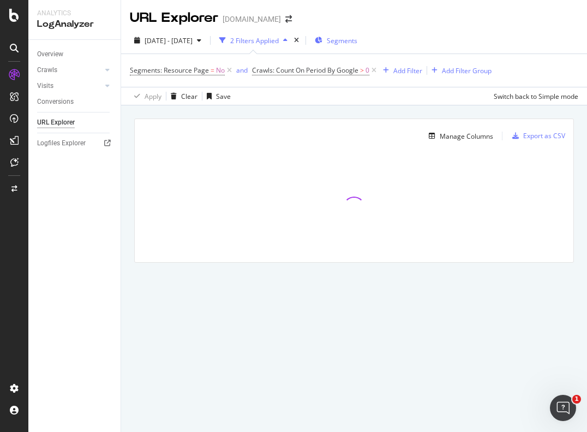
click at [357, 43] on span "Segments" at bounding box center [342, 40] width 31 height 9
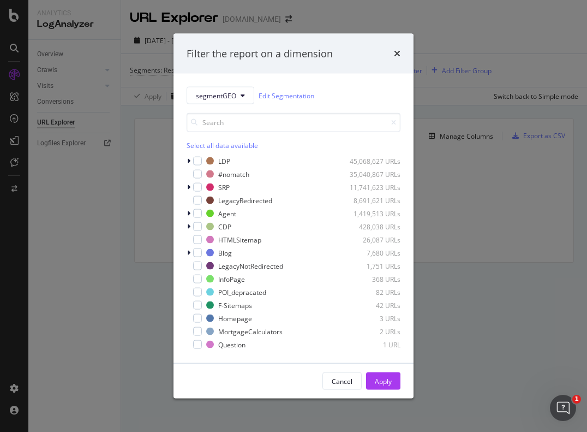
click at [228, 107] on div "Select all data available LDP 45,068,627 URLs #nomatch 35,040,867 URLs SRP 11,7…" at bounding box center [294, 227] width 214 height 246
click at [226, 103] on button "segmentGEO" at bounding box center [221, 95] width 68 height 17
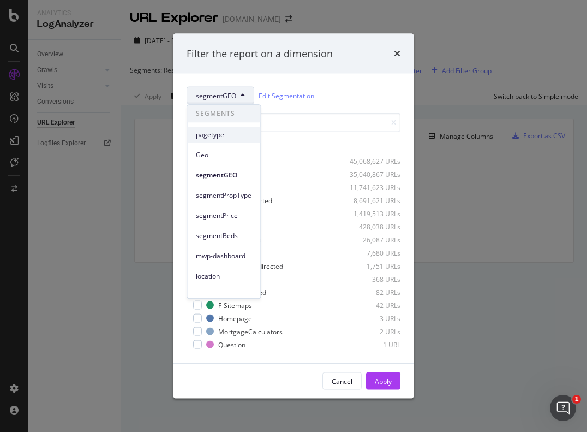
click at [217, 131] on span "pagetype" at bounding box center [224, 135] width 56 height 10
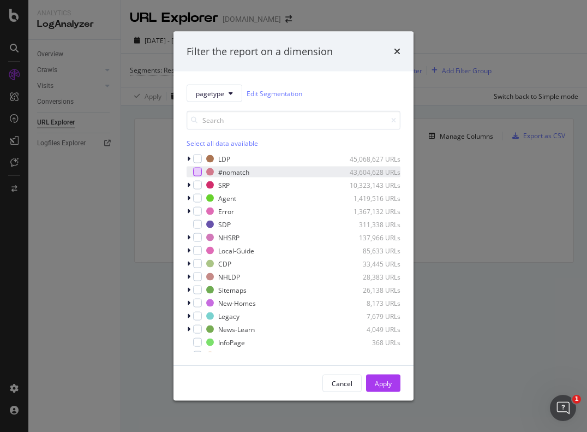
click at [198, 173] on div "modal" at bounding box center [197, 171] width 9 height 9
click at [391, 371] on div "Cancel Apply" at bounding box center [293, 383] width 240 height 35
click at [391, 378] on div "Apply" at bounding box center [383, 382] width 17 height 9
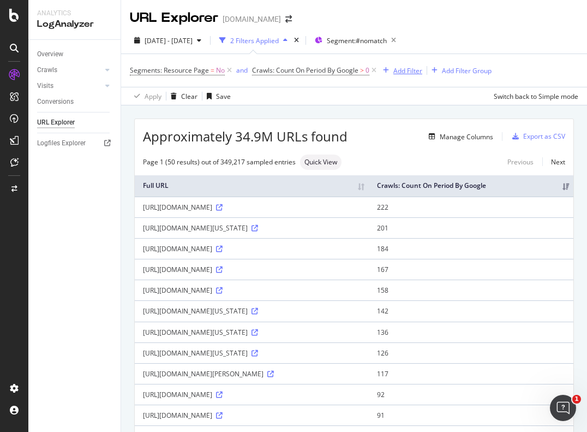
click at [410, 69] on div "Add Filter" at bounding box center [407, 70] width 29 height 9
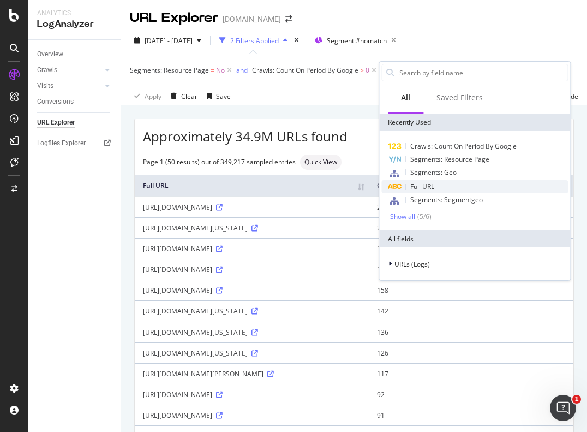
click at [428, 183] on span "Full URL" at bounding box center [422, 186] width 24 height 9
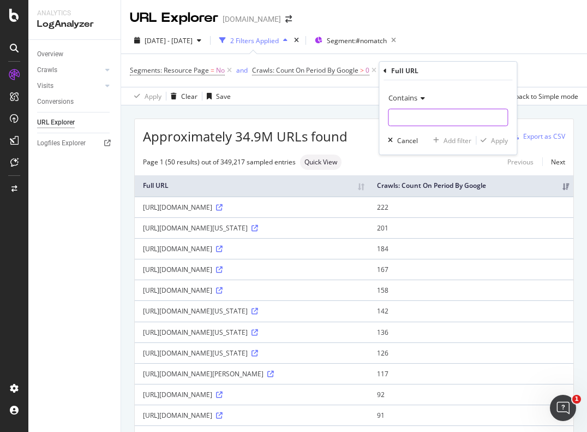
click at [409, 119] on input "text" at bounding box center [447, 117] width 119 height 17
type input "/MLS/"
click at [500, 139] on div "Apply" at bounding box center [499, 140] width 17 height 9
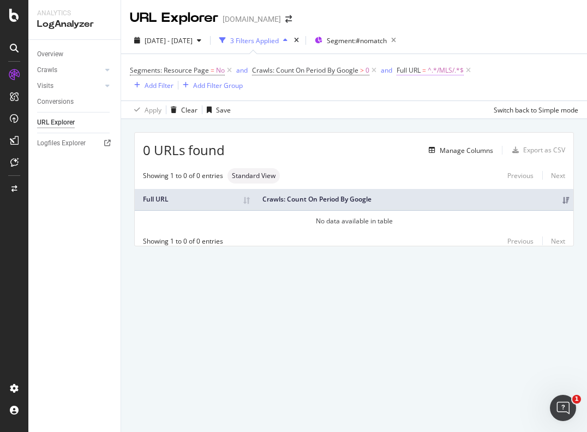
click at [410, 67] on span "Full URL" at bounding box center [409, 69] width 24 height 9
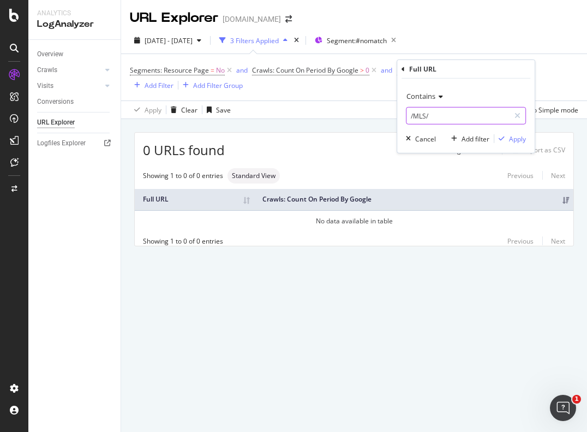
paste input "getMLSLastUpdatedDate"
type input "getMLSLastUpdatedDate"
click at [516, 142] on div "Apply" at bounding box center [517, 138] width 17 height 9
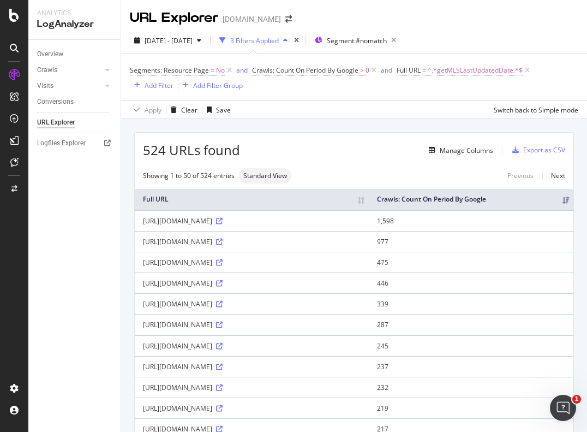
drag, startPoint x: 426, startPoint y: 222, endPoint x: 141, endPoint y: 230, distance: 284.9
click at [141, 230] on td "[URL][DOMAIN_NAME]" at bounding box center [252, 220] width 234 height 21
click at [216, 224] on icon at bounding box center [219, 221] width 7 height 7
click at [468, 70] on span "^.*getMLSLastUpdatedDate.*$" at bounding box center [475, 70] width 95 height 15
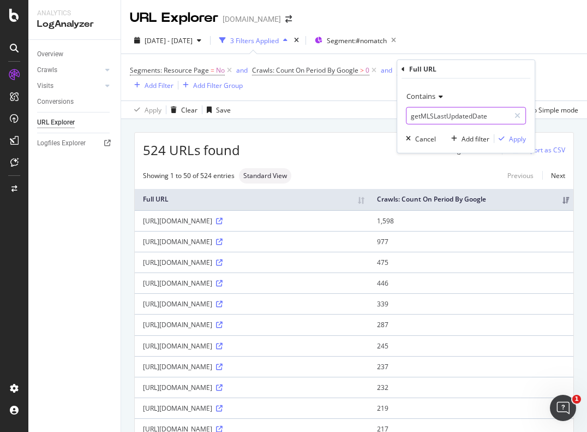
click at [444, 115] on input "getMLSLastUpdatedDate" at bounding box center [457, 115] width 103 height 17
click at [435, 115] on input "/serv" at bounding box center [457, 115] width 103 height 17
type input "/services/"
click at [522, 141] on div "Apply" at bounding box center [517, 138] width 17 height 9
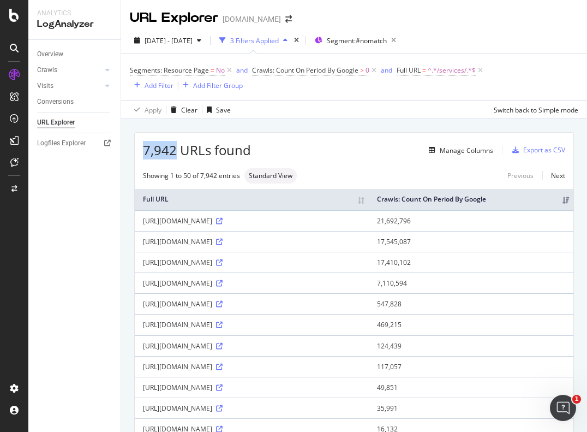
drag, startPoint x: 144, startPoint y: 151, endPoint x: 176, endPoint y: 151, distance: 32.2
click at [176, 151] on span "7,942 URLs found" at bounding box center [197, 150] width 108 height 19
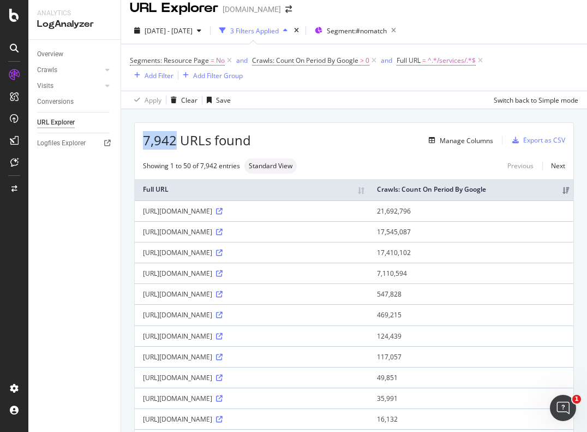
scroll to position [9, 0]
drag, startPoint x: 483, startPoint y: 214, endPoint x: 439, endPoint y: 219, distance: 45.0
click at [439, 219] on td "21,692,796" at bounding box center [471, 211] width 205 height 21
drag, startPoint x: 330, startPoint y: 222, endPoint x: 139, endPoint y: 220, distance: 190.4
click at [139, 220] on td "[URL][DOMAIN_NAME]" at bounding box center [252, 211] width 234 height 21
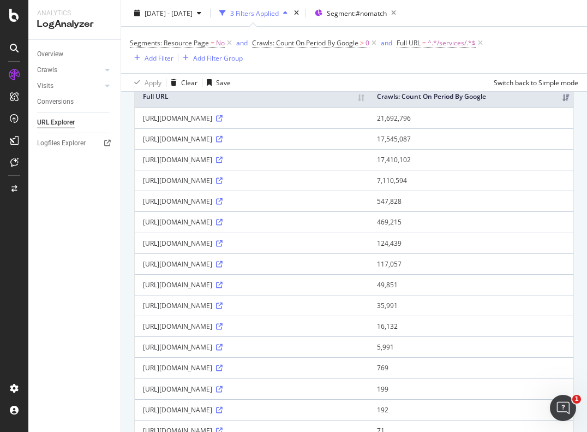
scroll to position [103, 0]
drag, startPoint x: 329, startPoint y: 122, endPoint x: 144, endPoint y: 129, distance: 185.1
click at [144, 122] on div "[URL][DOMAIN_NAME]" at bounding box center [252, 117] width 218 height 9
click at [223, 121] on icon at bounding box center [219, 118] width 7 height 7
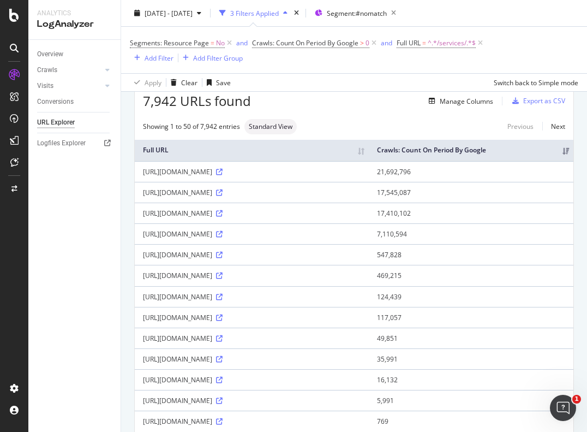
click at [159, 158] on th "Full URL" at bounding box center [252, 150] width 234 height 21
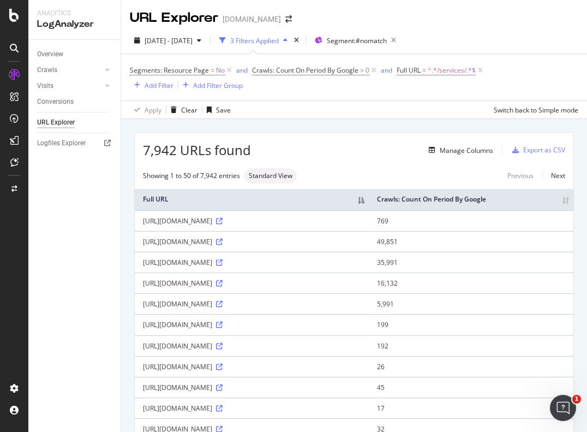
drag, startPoint x: 225, startPoint y: 227, endPoint x: 316, endPoint y: 237, distance: 91.6
click at [316, 231] on td "[URL][DOMAIN_NAME]" at bounding box center [252, 220] width 234 height 21
click at [253, 225] on div "[URL][DOMAIN_NAME]" at bounding box center [252, 220] width 218 height 9
drag, startPoint x: 217, startPoint y: 228, endPoint x: 349, endPoint y: 236, distance: 132.8
click at [349, 231] on td "[URL][DOMAIN_NAME]" at bounding box center [252, 220] width 234 height 21
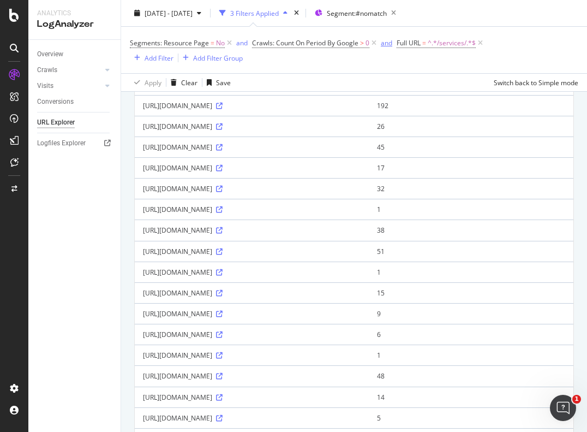
scroll to position [233, 0]
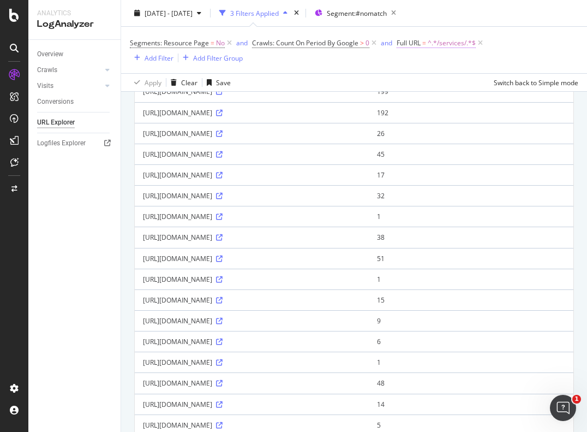
click at [438, 45] on span "^.*/services/.*$" at bounding box center [452, 42] width 48 height 15
click at [418, 74] on div "Contains" at bounding box center [466, 68] width 120 height 17
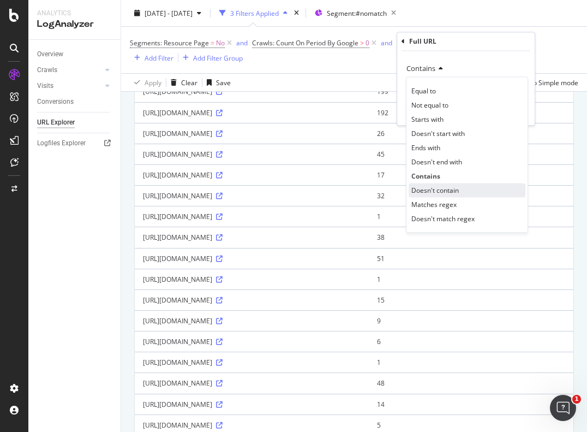
click at [434, 187] on span "Doesn't contain" at bounding box center [434, 189] width 47 height 9
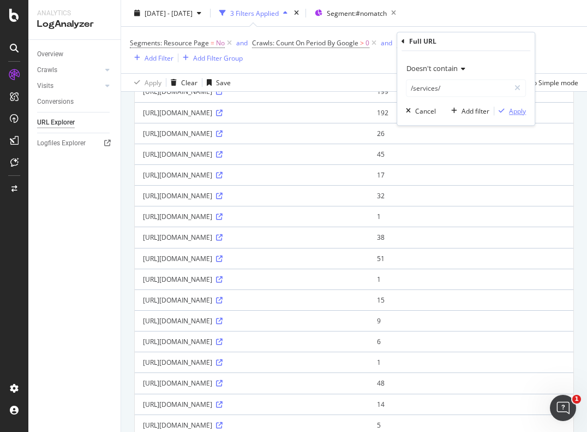
click at [511, 110] on div "Apply" at bounding box center [517, 110] width 17 height 9
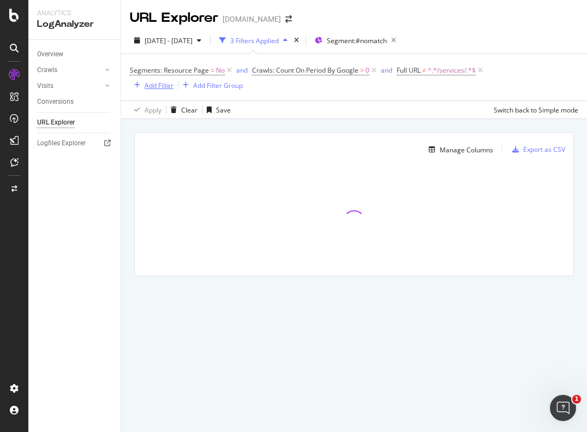
click at [163, 82] on div "Add Filter" at bounding box center [159, 85] width 29 height 9
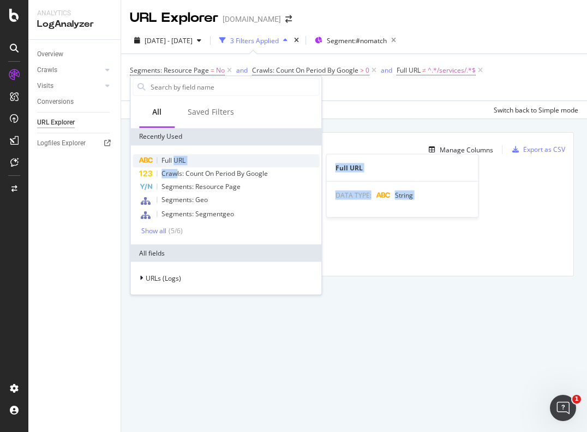
click at [175, 164] on div "Full URL Full URL DATA TYPE: String Crawls: Count On Period By Google Segments:…" at bounding box center [226, 194] width 187 height 81
click at [171, 159] on span "Full URL" at bounding box center [173, 159] width 24 height 9
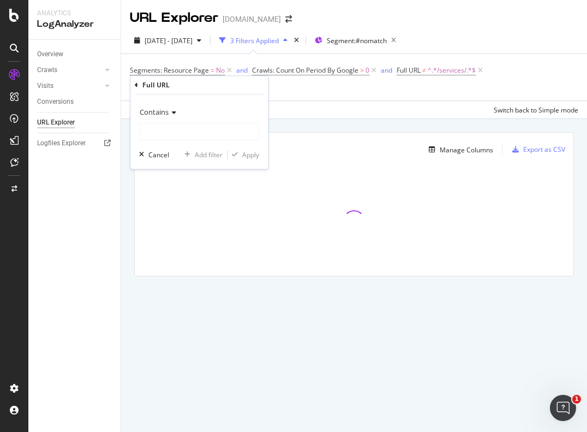
click at [162, 114] on span "Contains" at bounding box center [154, 112] width 29 height 10
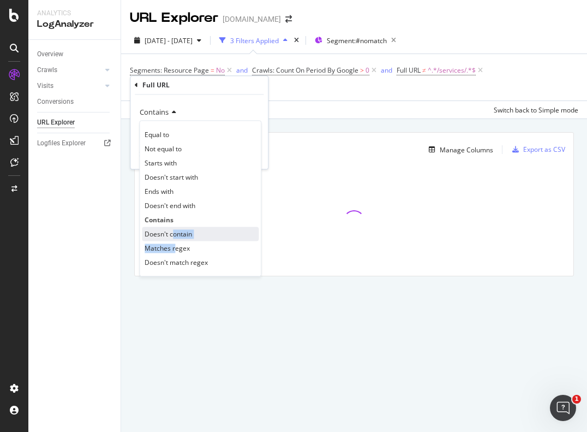
drag, startPoint x: 175, startPoint y: 242, endPoint x: 175, endPoint y: 235, distance: 6.5
click at [175, 235] on div "Equal to Not equal to Starts with Doesn't start with Ends with Doesn't end with…" at bounding box center [200, 199] width 122 height 156
click at [175, 235] on span "Doesn't contain" at bounding box center [168, 233] width 47 height 9
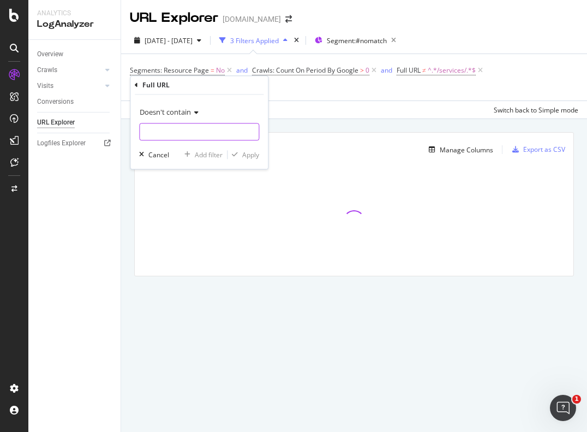
click at [173, 129] on input "text" at bounding box center [199, 131] width 119 height 17
type input "/routes/"
click at [247, 155] on div "Apply" at bounding box center [250, 154] width 17 height 9
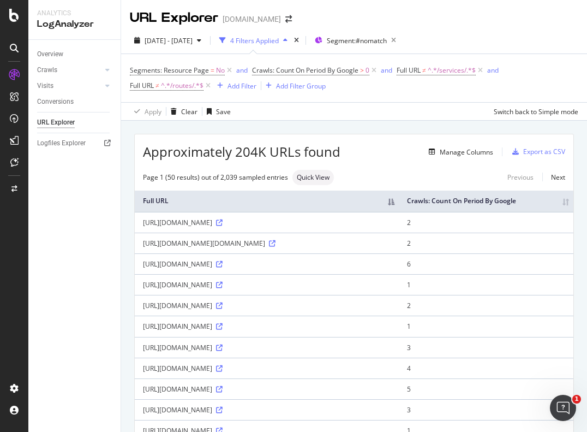
scroll to position [61, 0]
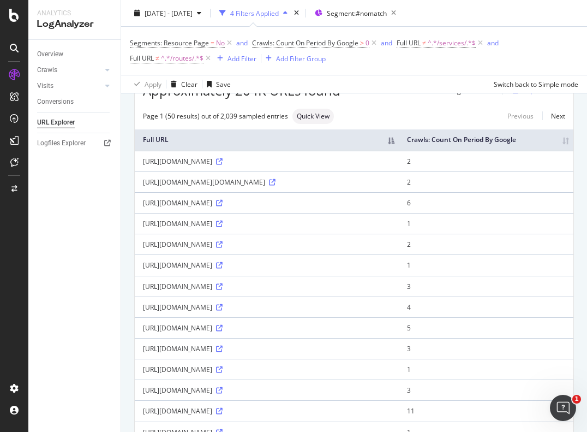
click at [545, 138] on th "Crawls: Count On Period By Google" at bounding box center [486, 139] width 175 height 21
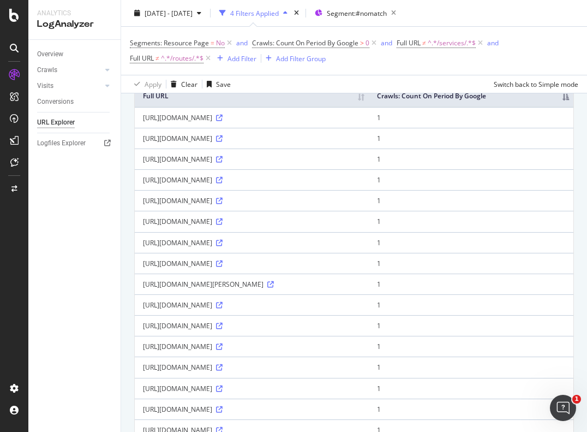
scroll to position [102, 0]
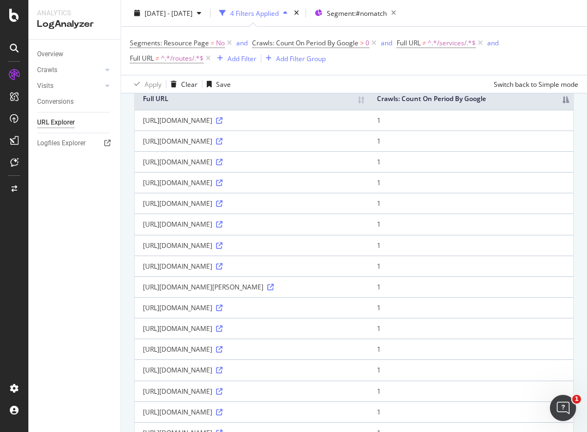
click at [552, 105] on th "Crawls: Count On Period By Google" at bounding box center [471, 98] width 205 height 21
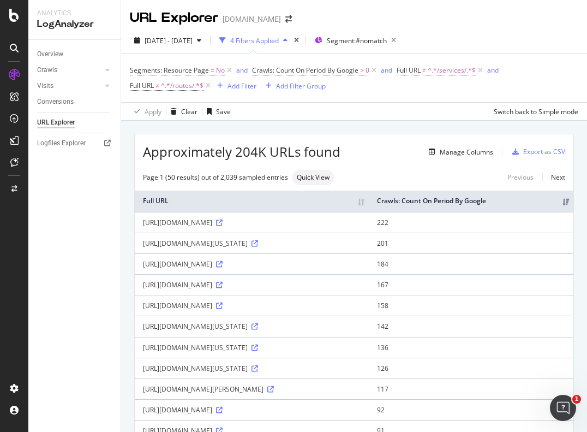
drag, startPoint x: 216, startPoint y: 230, endPoint x: 244, endPoint y: 226, distance: 28.6
click at [244, 226] on div "[URL][DOMAIN_NAME]" at bounding box center [252, 222] width 218 height 9
drag, startPoint x: 246, startPoint y: 250, endPoint x: 213, endPoint y: 252, distance: 33.4
click at [213, 248] on div "[URL][DOMAIN_NAME][US_STATE]" at bounding box center [252, 242] width 218 height 9
drag, startPoint x: 223, startPoint y: 275, endPoint x: 254, endPoint y: 273, distance: 31.1
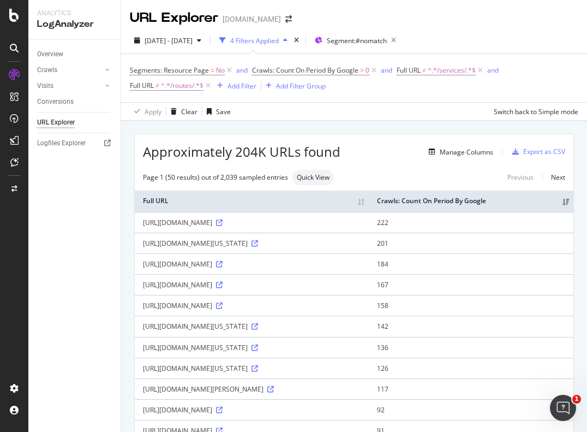
click at [254, 268] on div "[URL][DOMAIN_NAME]" at bounding box center [252, 263] width 218 height 9
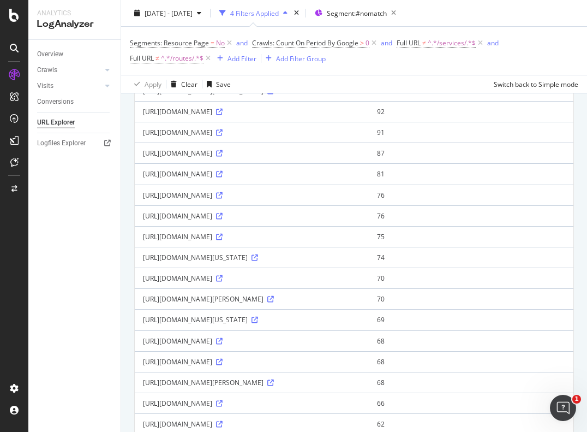
scroll to position [297, 0]
drag, startPoint x: 260, startPoint y: 325, endPoint x: 220, endPoint y: 328, distance: 39.4
click at [220, 325] on div "[URL][DOMAIN_NAME][US_STATE]" at bounding box center [252, 320] width 218 height 9
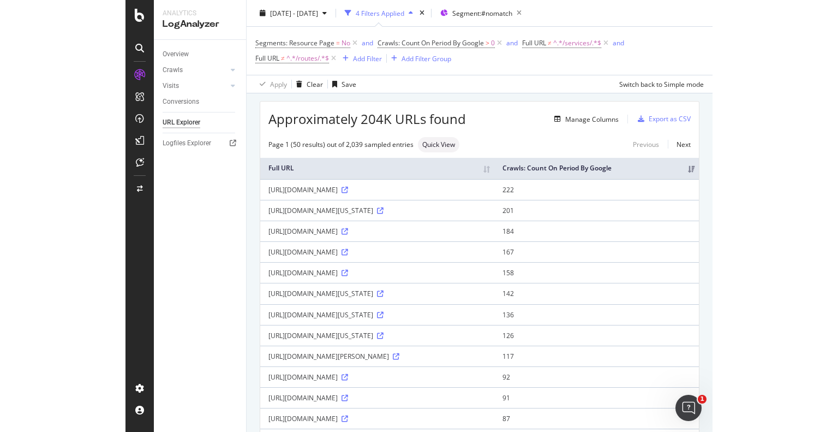
scroll to position [0, 0]
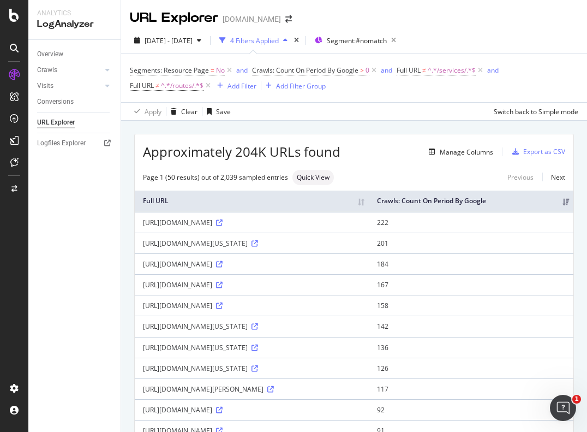
click at [237, 78] on span "and" at bounding box center [243, 70] width 18 height 15
click at [237, 80] on div "Add Filter" at bounding box center [235, 86] width 44 height 12
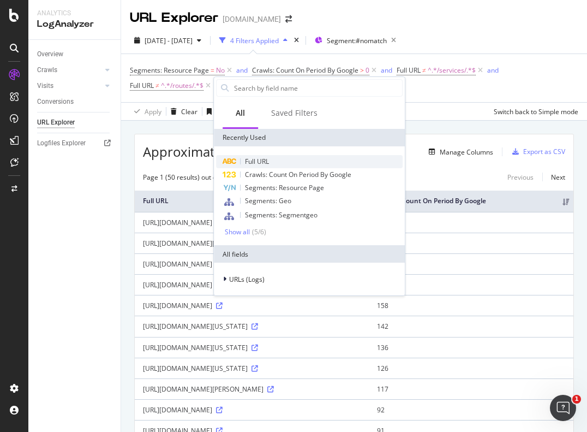
click at [256, 157] on span "Full URL" at bounding box center [257, 161] width 24 height 9
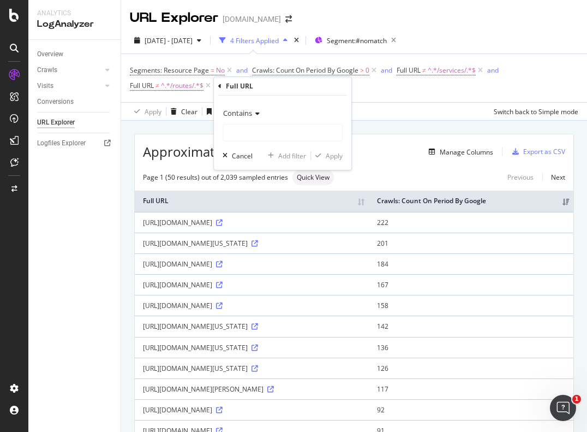
click at [254, 115] on icon at bounding box center [256, 113] width 8 height 7
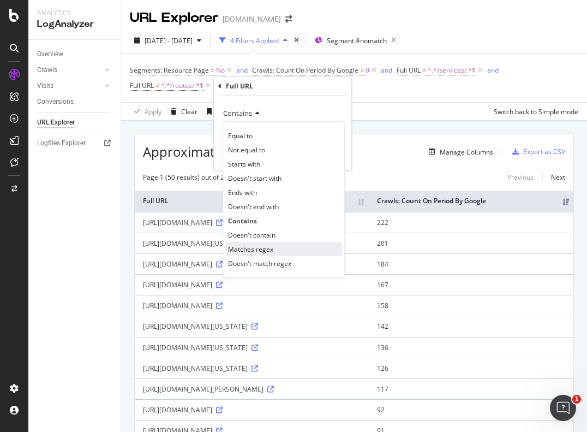
click at [251, 244] on span "Matches regex" at bounding box center [250, 248] width 45 height 9
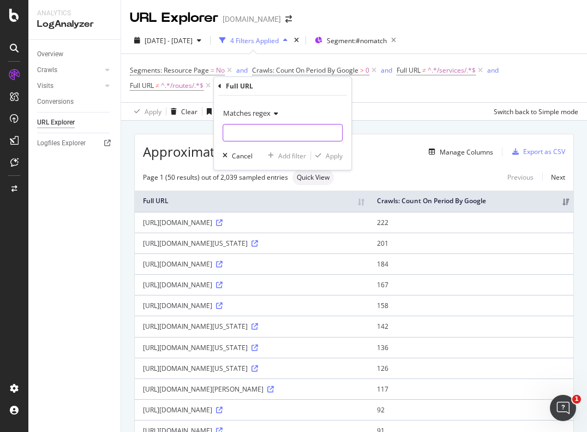
click at [247, 130] on input "text" at bounding box center [282, 132] width 119 height 17
type input ".*utm.*"
click at [334, 153] on div "Apply" at bounding box center [334, 155] width 17 height 9
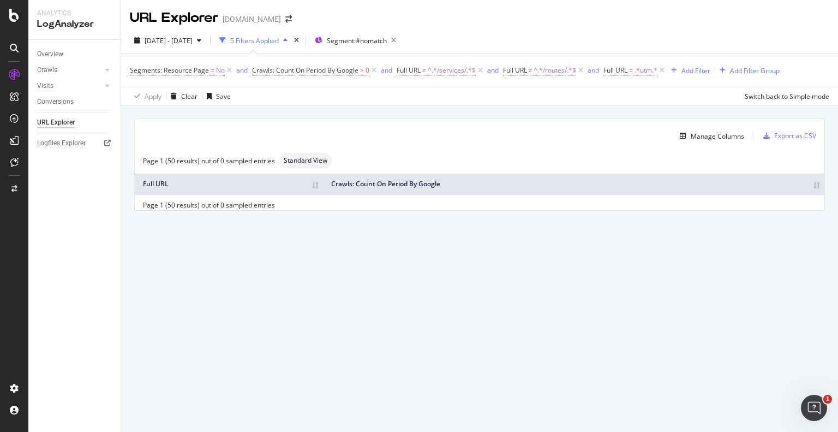
click at [642, 245] on div "Manage Columns Export as CSV Page 1 (50 results) out of 0 sampled entries Stand…" at bounding box center [479, 176] width 717 height 143
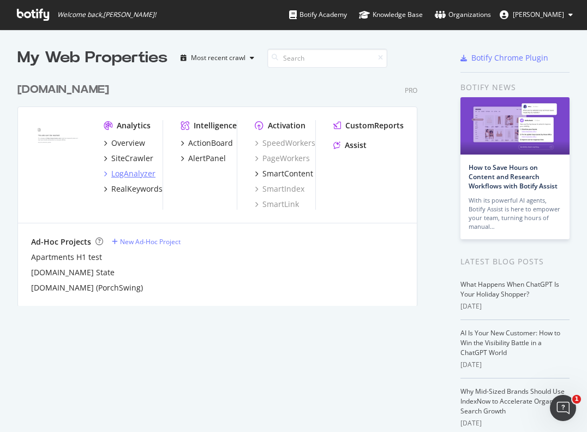
click at [143, 172] on div "LogAnalyzer" at bounding box center [133, 173] width 44 height 11
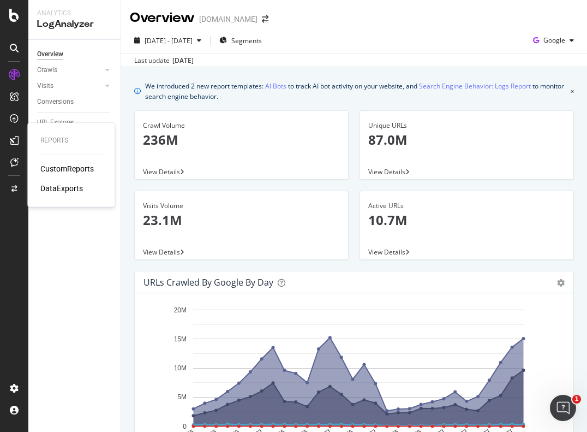
click at [17, 136] on icon at bounding box center [14, 140] width 9 height 9
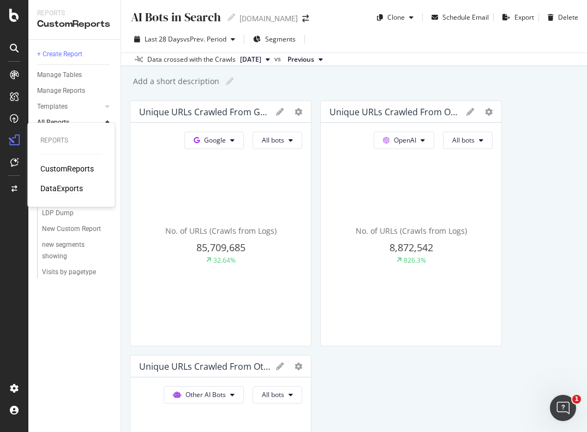
click at [52, 189] on div "DataExports" at bounding box center [61, 188] width 43 height 11
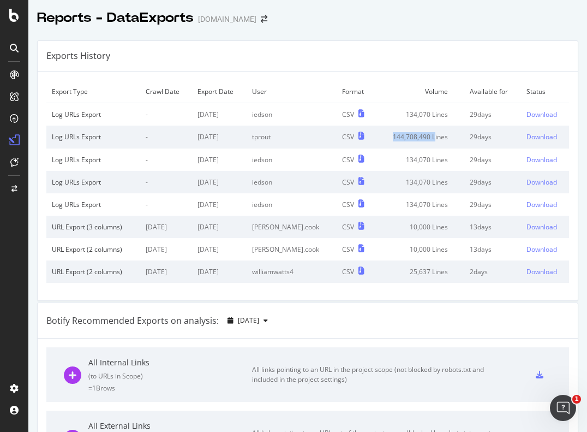
drag, startPoint x: 379, startPoint y: 137, endPoint x: 421, endPoint y: 139, distance: 42.1
click at [421, 139] on td "144,708,490 Lines" at bounding box center [419, 136] width 89 height 22
click at [392, 135] on td "144,708,490 Lines" at bounding box center [419, 136] width 89 height 22
drag, startPoint x: 375, startPoint y: 136, endPoint x: 419, endPoint y: 136, distance: 44.2
click at [419, 136] on td "144,708,490 Lines" at bounding box center [419, 136] width 89 height 22
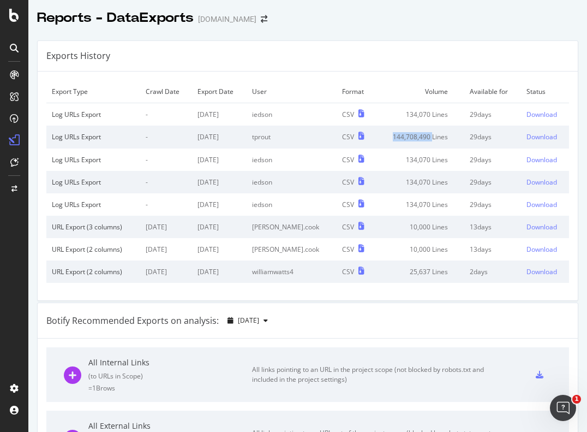
drag, startPoint x: 208, startPoint y: 135, endPoint x: 254, endPoint y: 136, distance: 46.4
click at [247, 136] on td "2025 Sep. 3rd" at bounding box center [219, 136] width 55 height 22
drag, startPoint x: 254, startPoint y: 136, endPoint x: 212, endPoint y: 136, distance: 42.6
click at [212, 136] on td "2025 Sep. 3rd" at bounding box center [219, 136] width 55 height 22
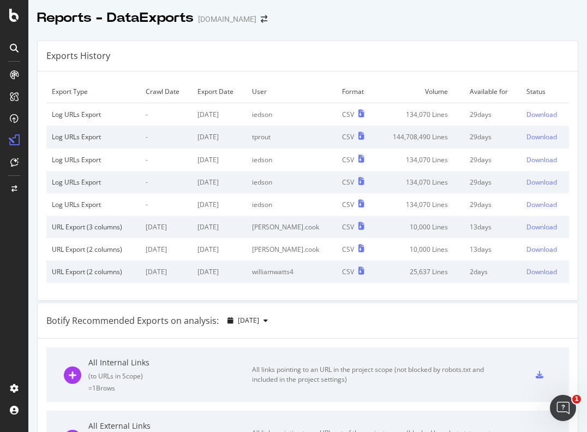
click at [212, 136] on td "2025 Sep. 3rd" at bounding box center [219, 136] width 55 height 22
